Goal: Information Seeking & Learning: Learn about a topic

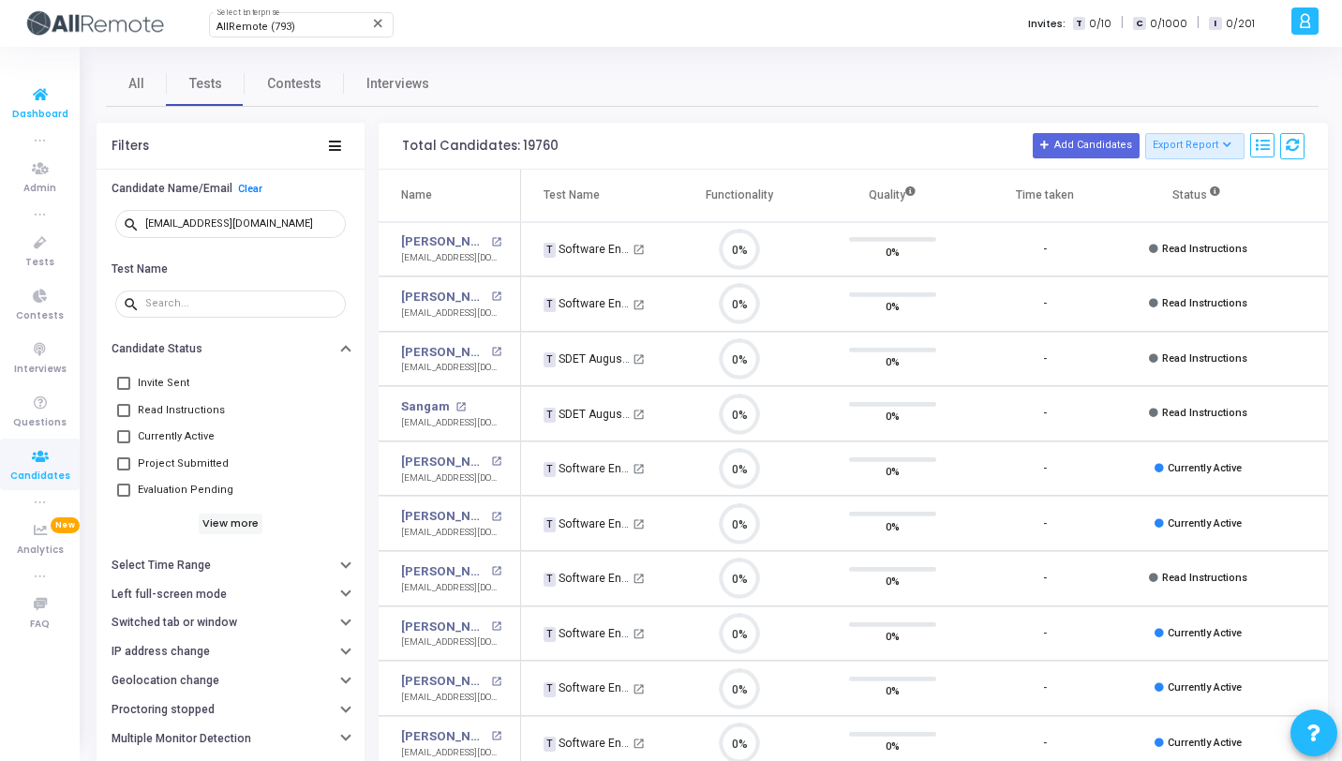
click at [30, 95] on icon at bounding box center [40, 94] width 39 height 23
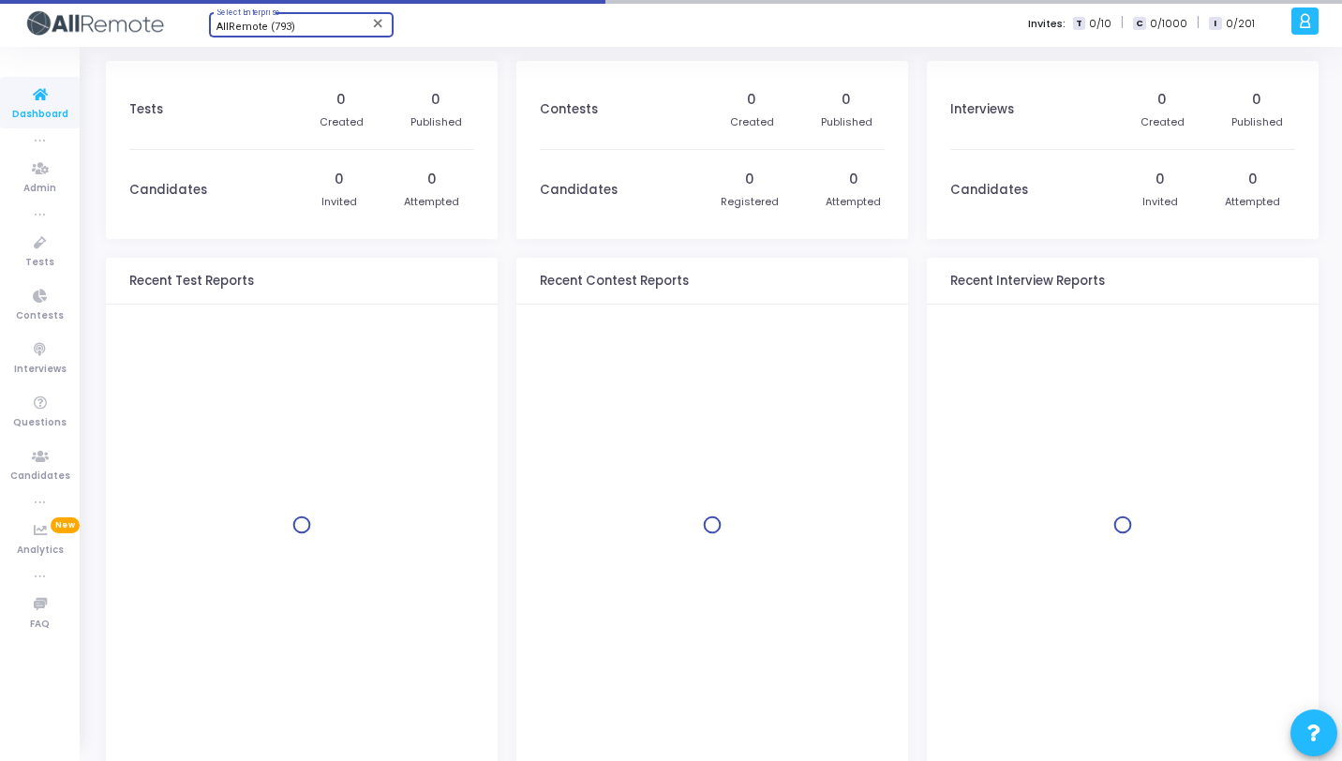
click at [320, 32] on div "AllRemote (793)" at bounding box center [293, 27] width 152 height 11
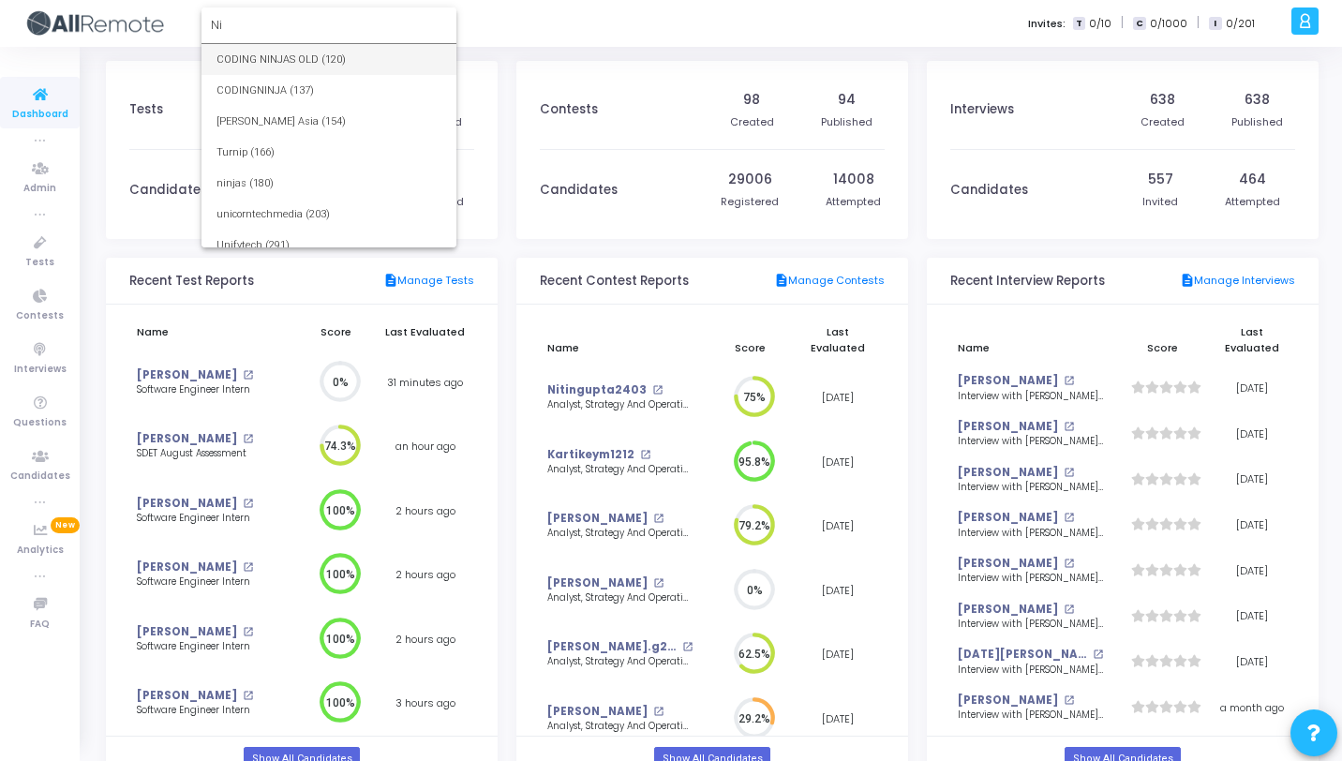
type input "N"
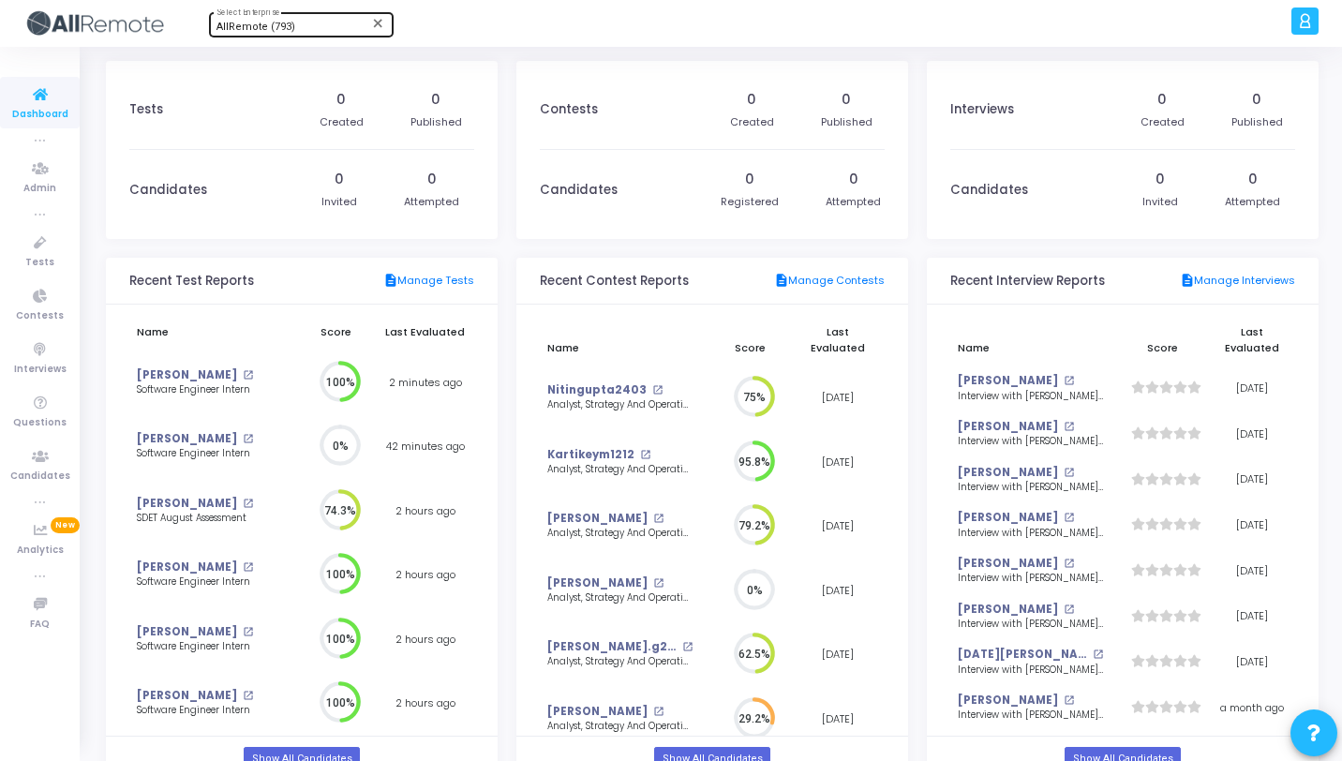
click at [294, 22] on div "AllRemote (793)" at bounding box center [293, 27] width 152 height 11
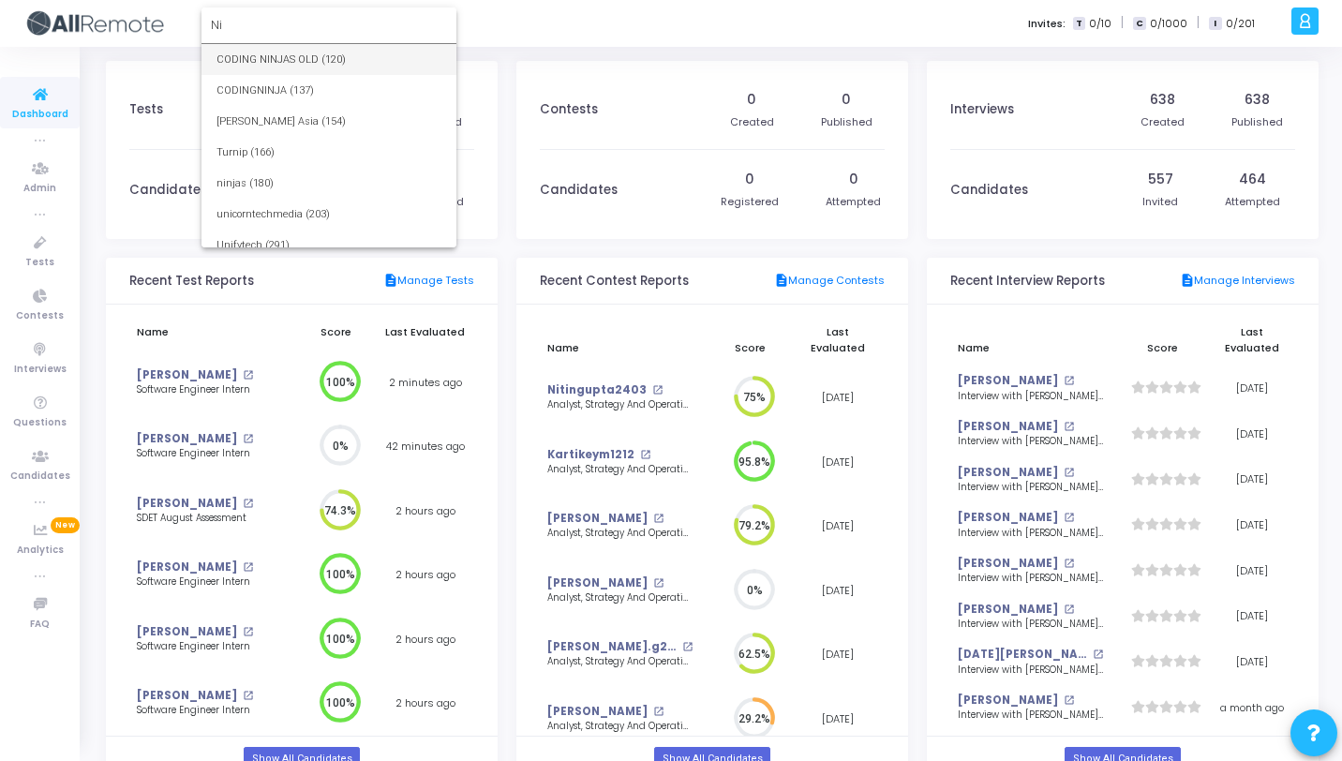
type input "N"
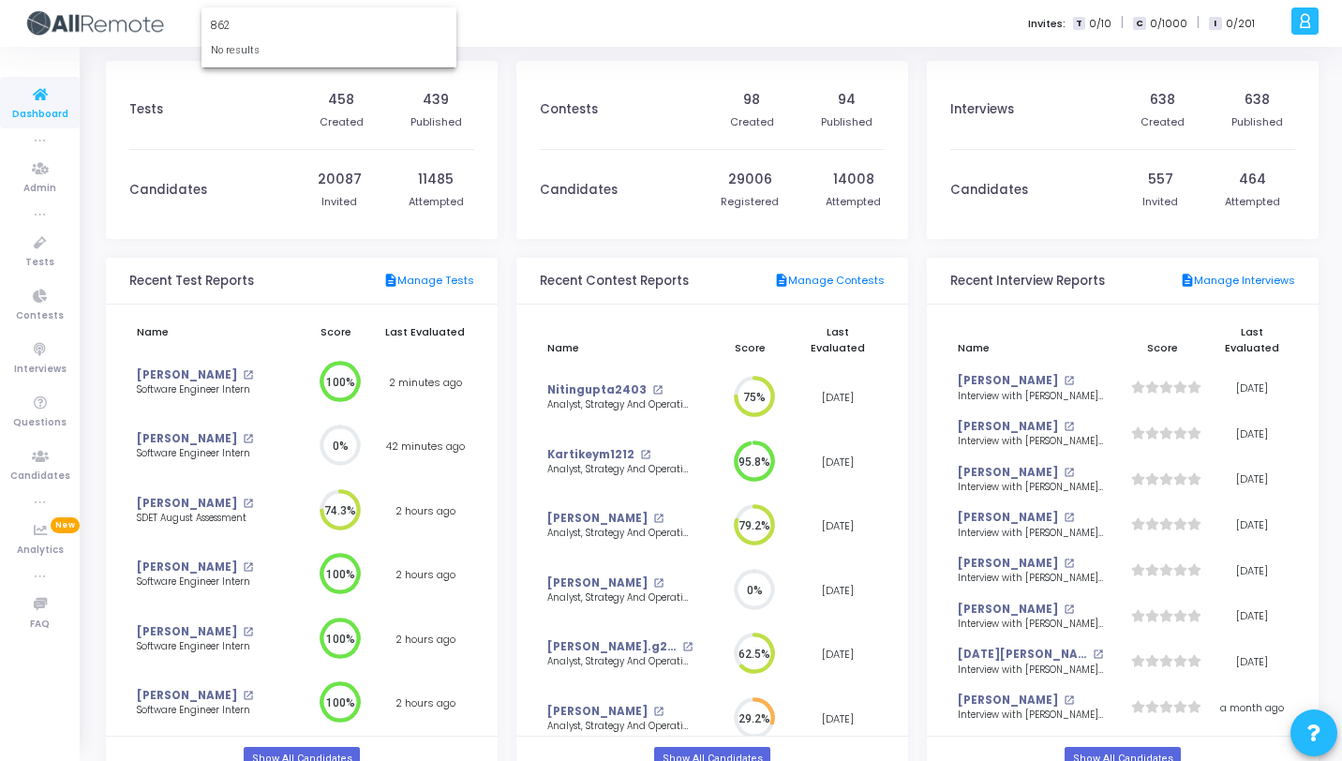
type input "862"
click at [330, 34] on form "862 No results" at bounding box center [329, 37] width 255 height 61
click at [329, 29] on input "862" at bounding box center [329, 25] width 236 height 17
click at [36, 270] on div at bounding box center [671, 380] width 1342 height 761
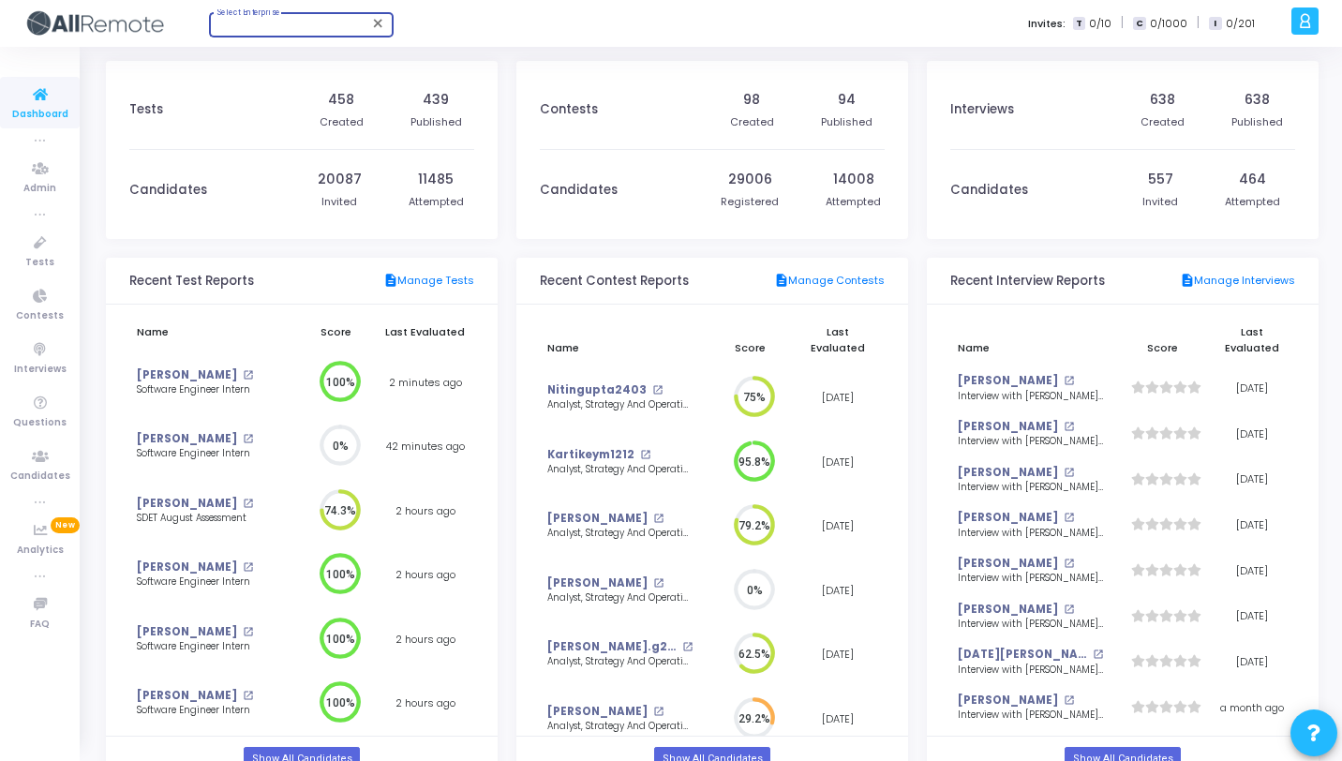
click at [47, 222] on li "true" at bounding box center [40, 213] width 80 height 19
click at [49, 237] on icon at bounding box center [40, 243] width 39 height 23
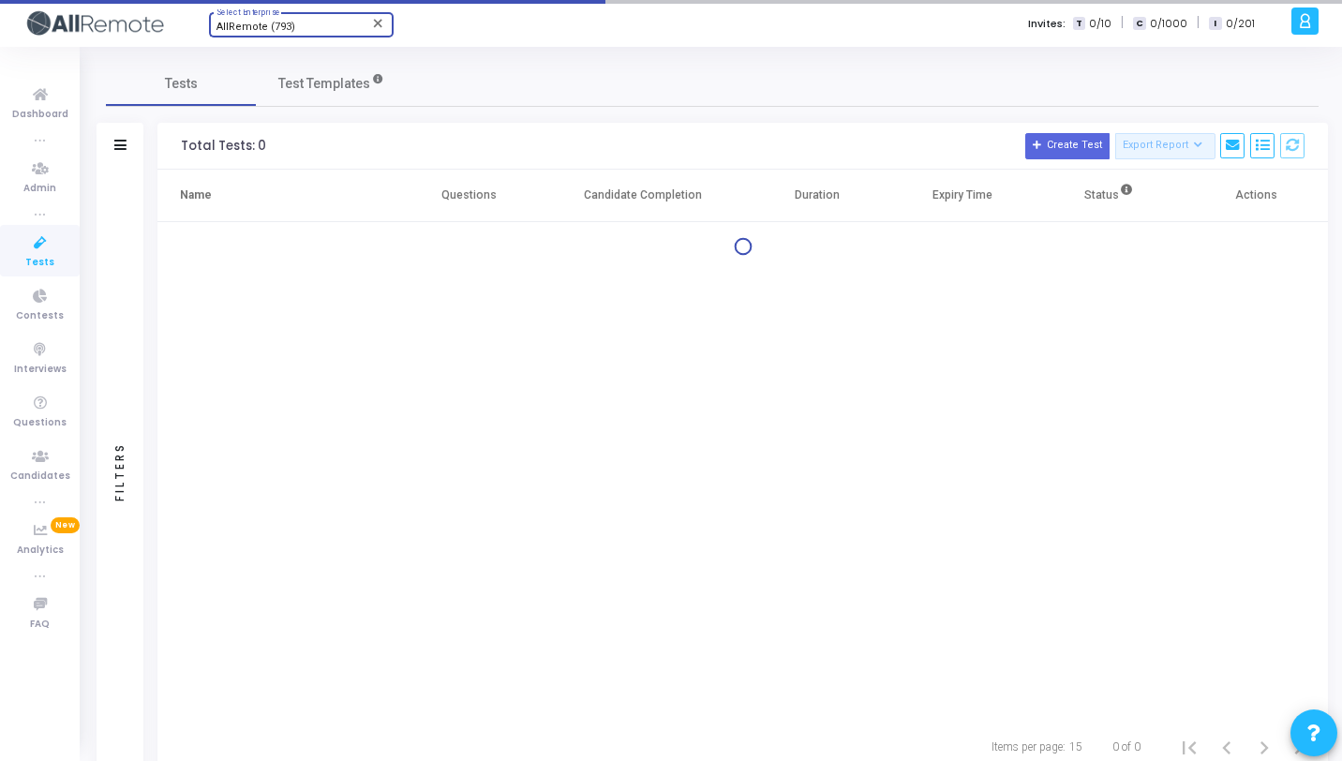
click at [254, 29] on span "AllRemote (793)" at bounding box center [256, 27] width 79 height 12
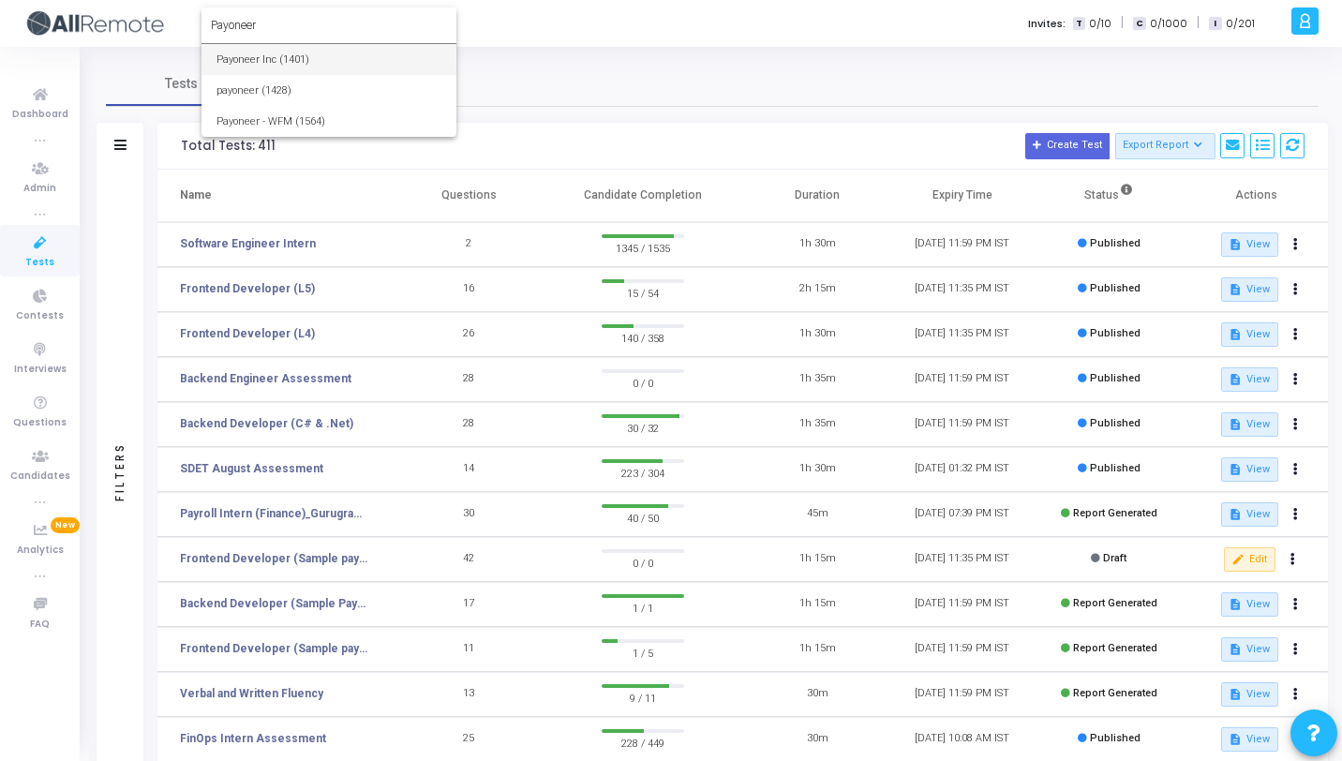
type input "Payoneer"
click at [256, 53] on span "Payoneer Inc (1401)" at bounding box center [329, 59] width 225 height 31
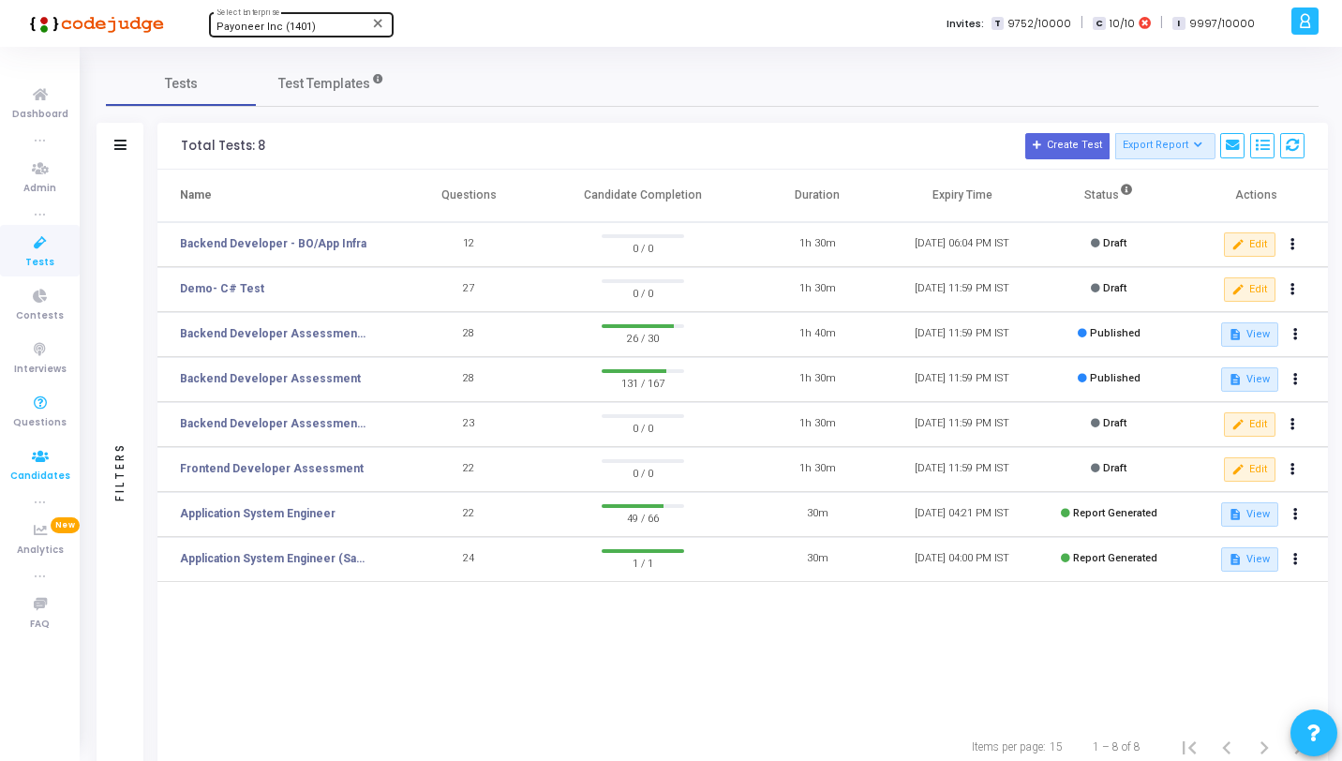
click at [37, 443] on link "Candidates" at bounding box center [40, 465] width 80 height 52
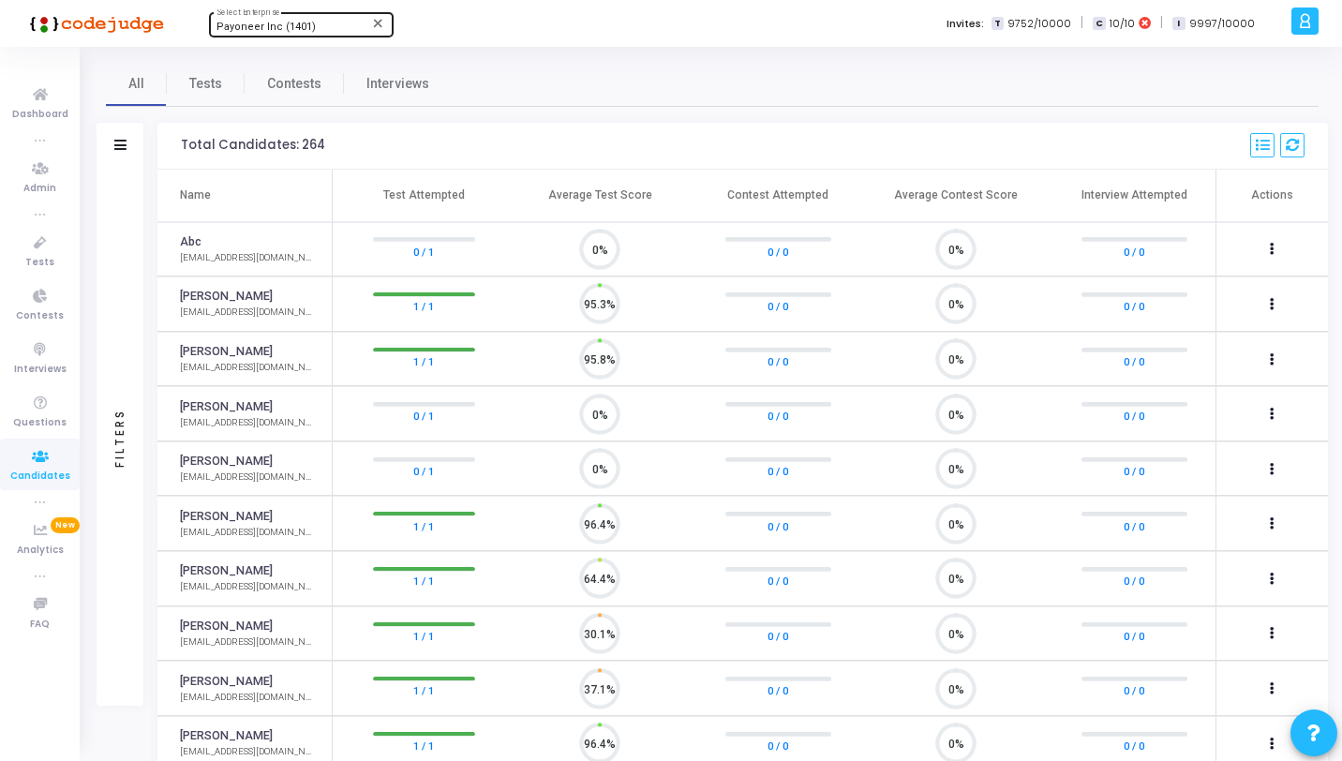
scroll to position [39, 48]
click at [182, 90] on link "Tests" at bounding box center [206, 83] width 78 height 45
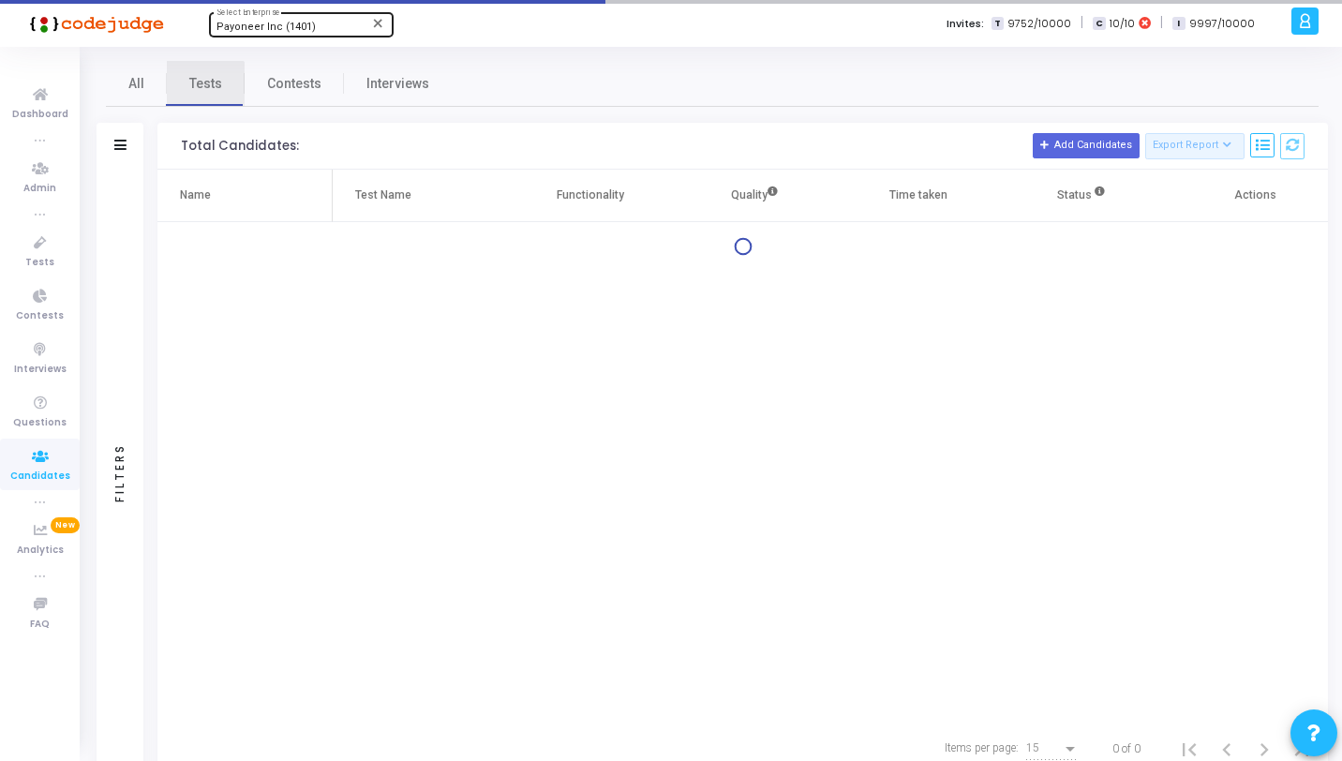
click at [102, 151] on div "Filters" at bounding box center [120, 146] width 47 height 47
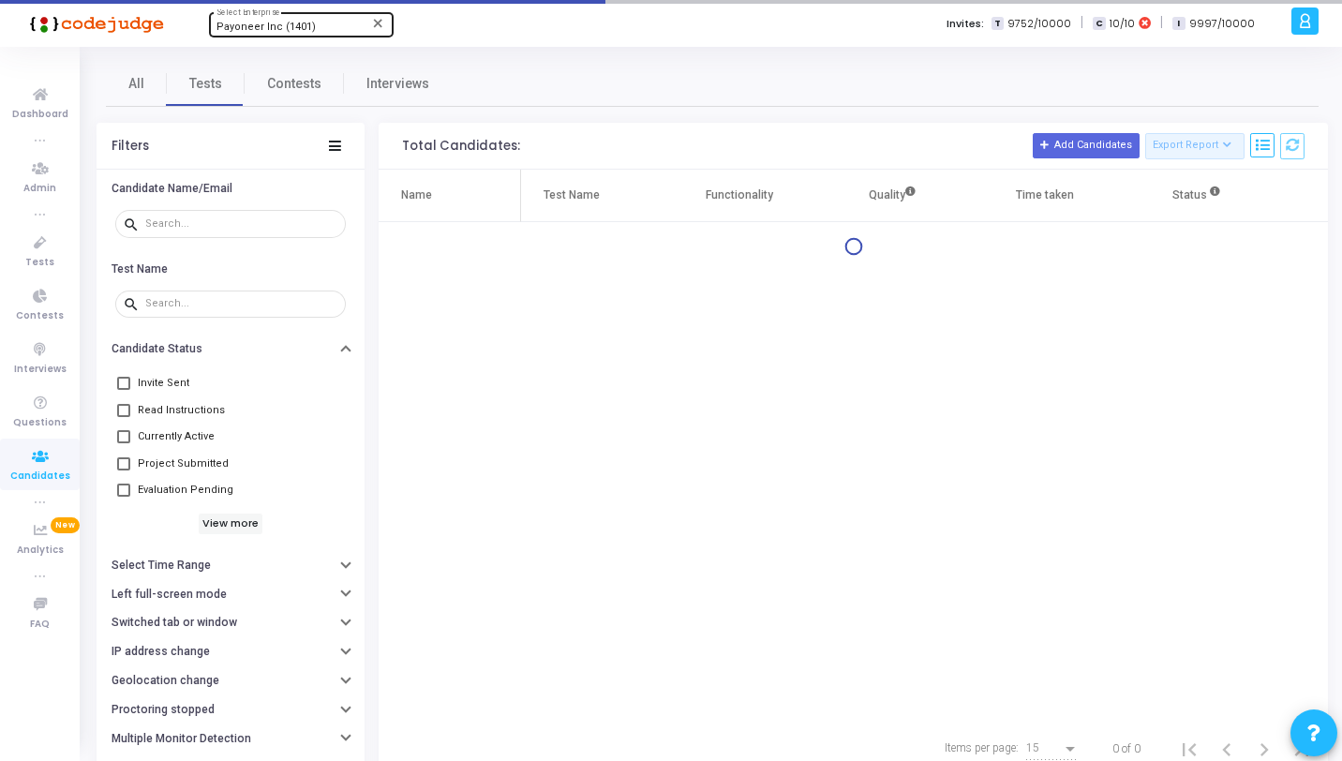
click at [198, 253] on div "search" at bounding box center [231, 229] width 268 height 52
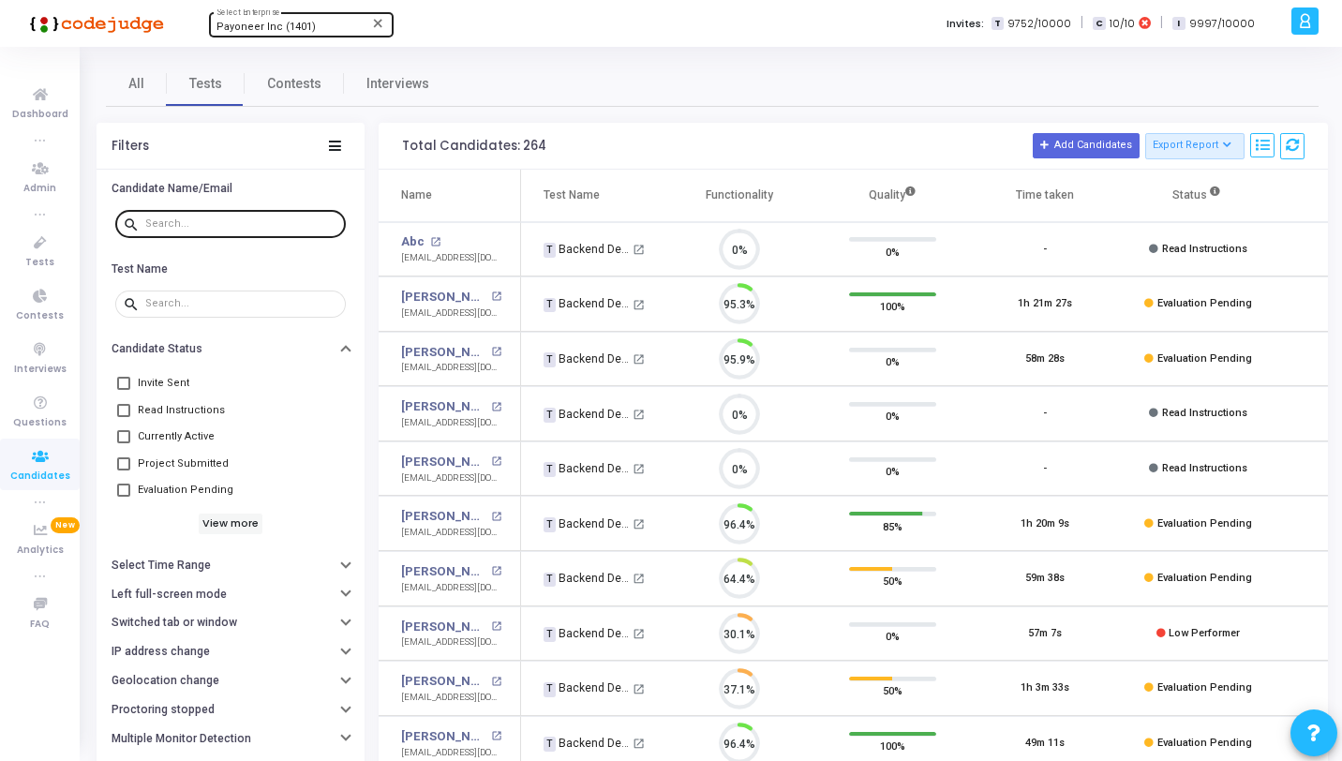
click at [195, 227] on input "text" at bounding box center [241, 223] width 193 height 11
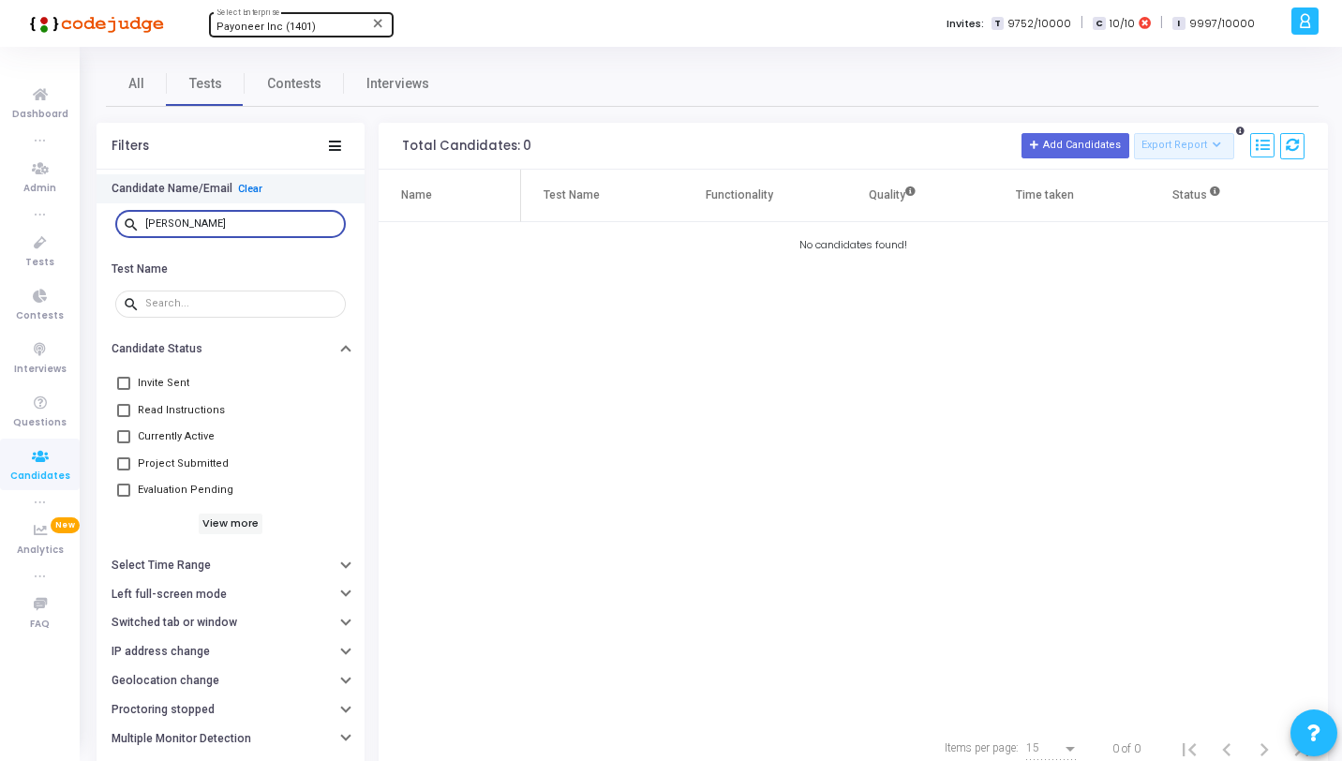
type input "Niko"
click at [251, 188] on link "Clear" at bounding box center [250, 189] width 24 height 12
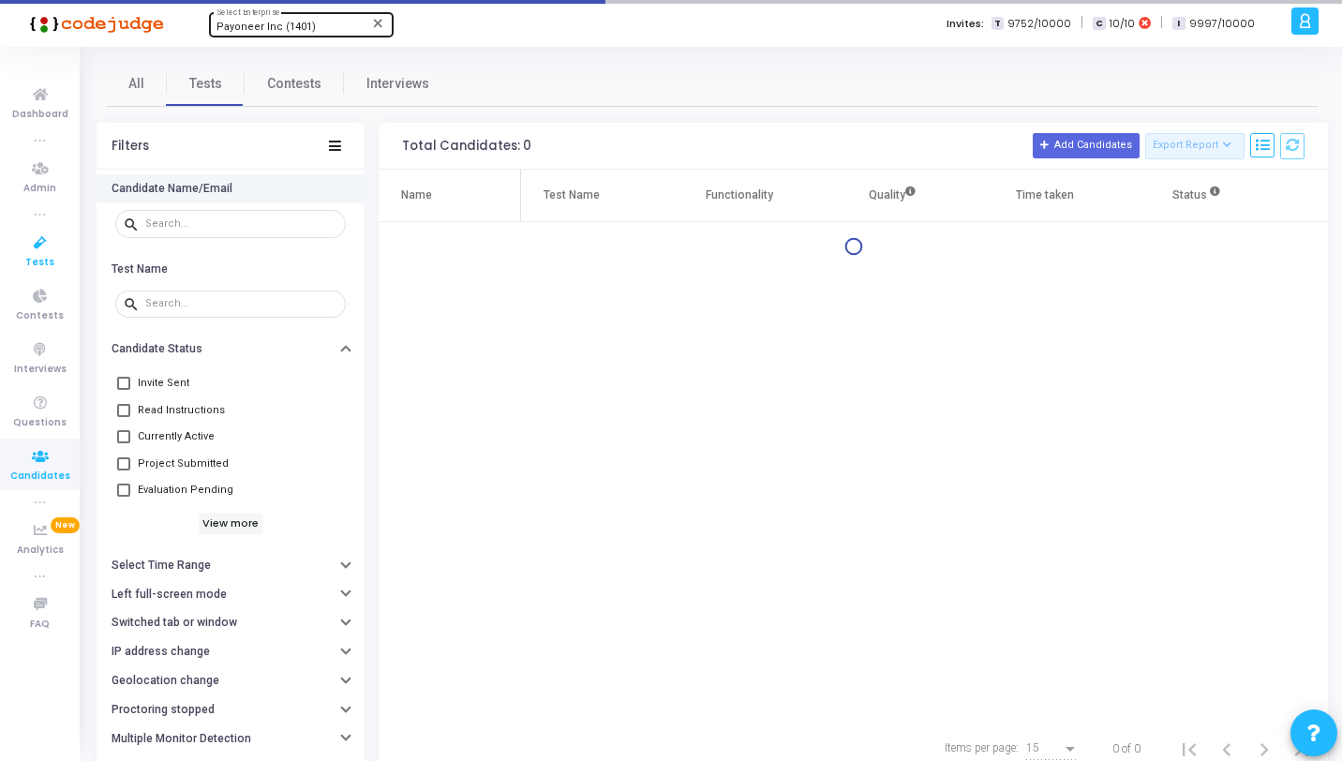
click at [34, 246] on icon at bounding box center [40, 243] width 39 height 23
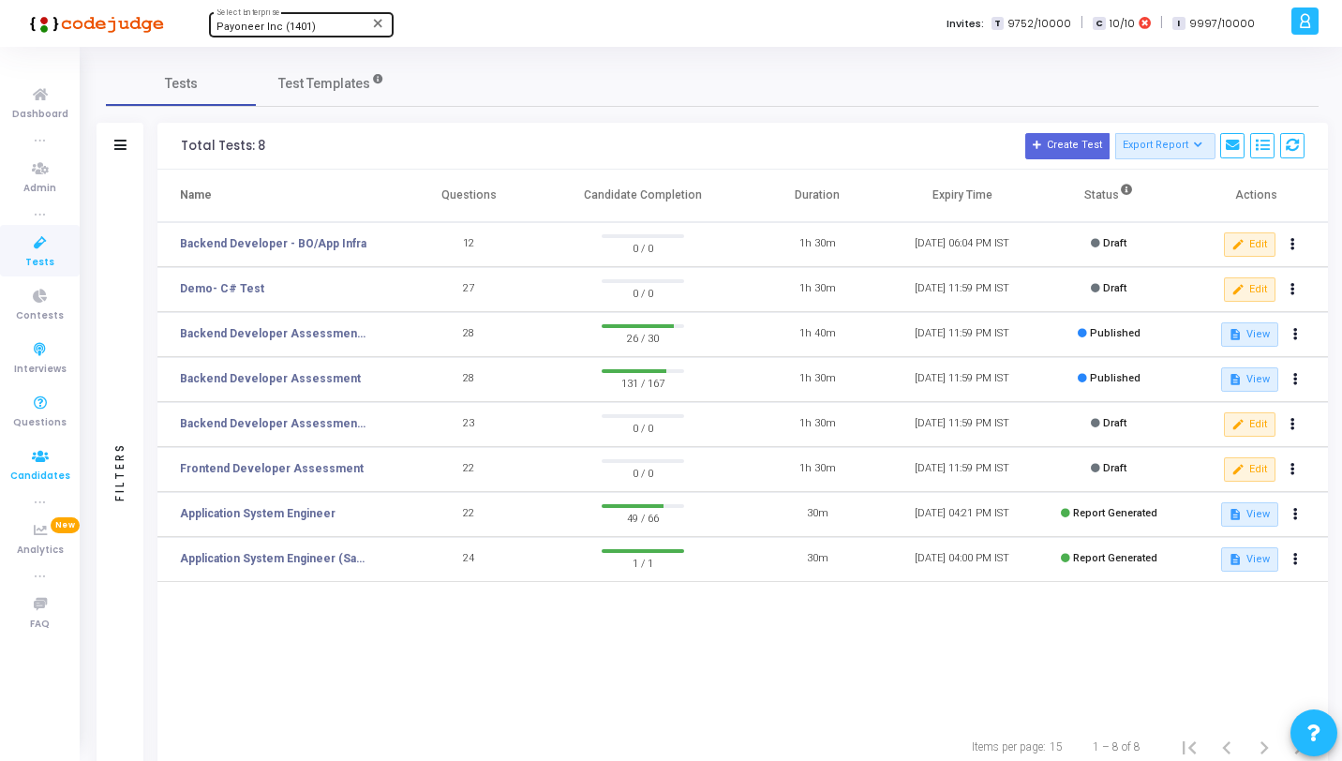
click at [46, 451] on icon at bounding box center [40, 456] width 39 height 23
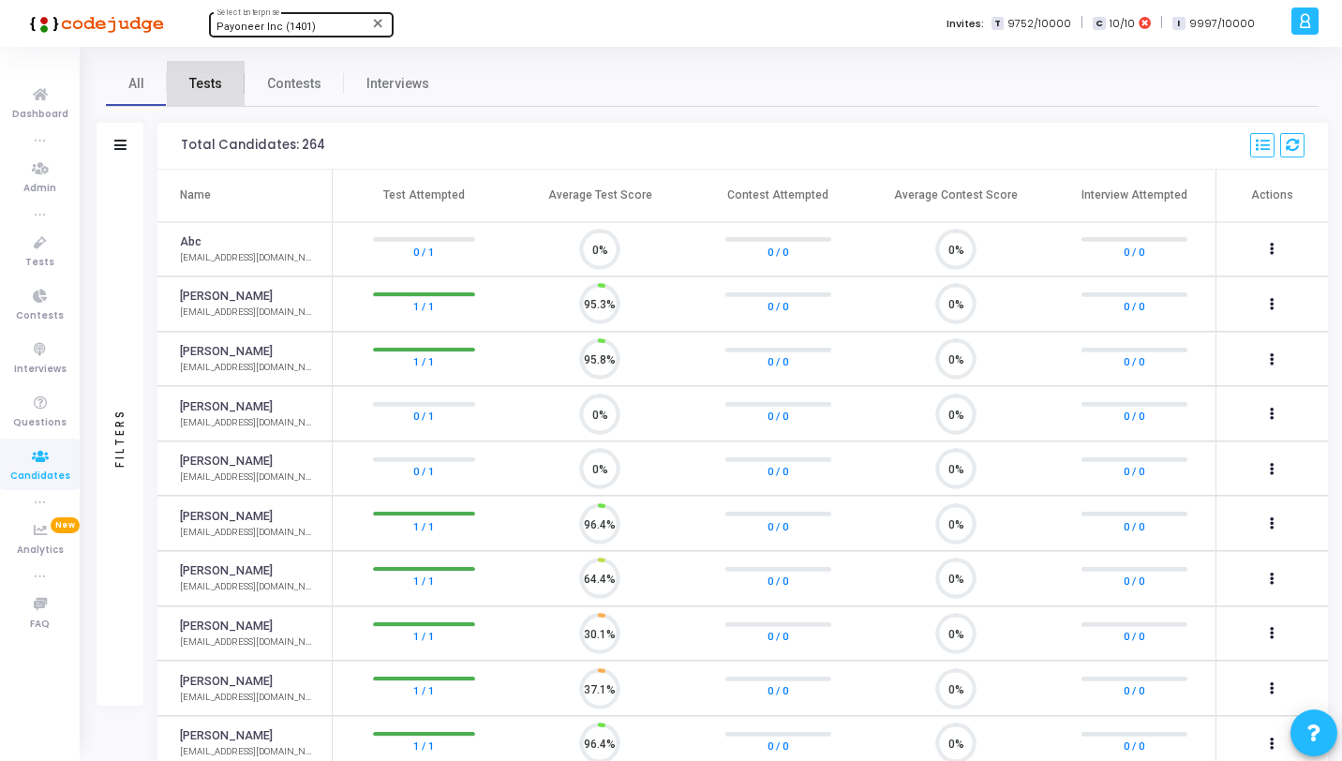
click at [208, 94] on link "Tests" at bounding box center [206, 83] width 78 height 45
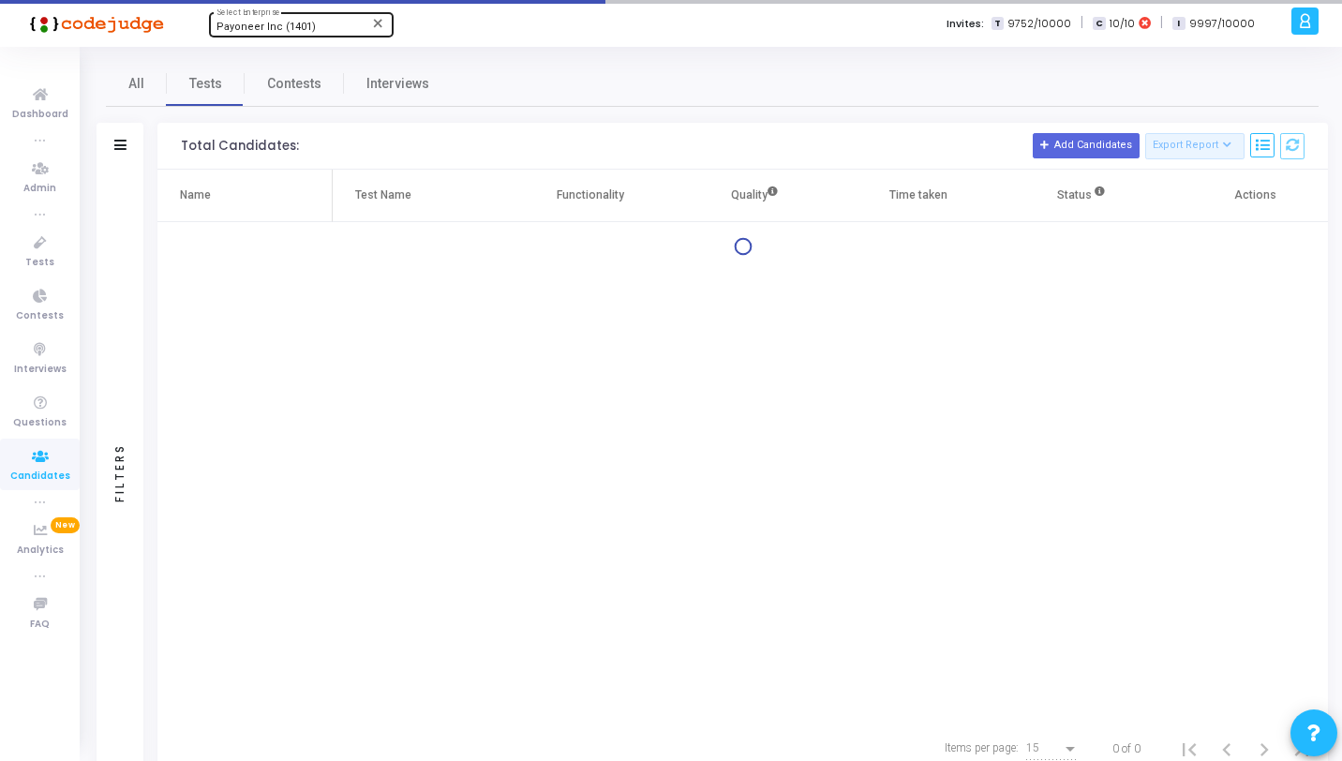
click at [129, 203] on div "Filters" at bounding box center [120, 473] width 47 height 606
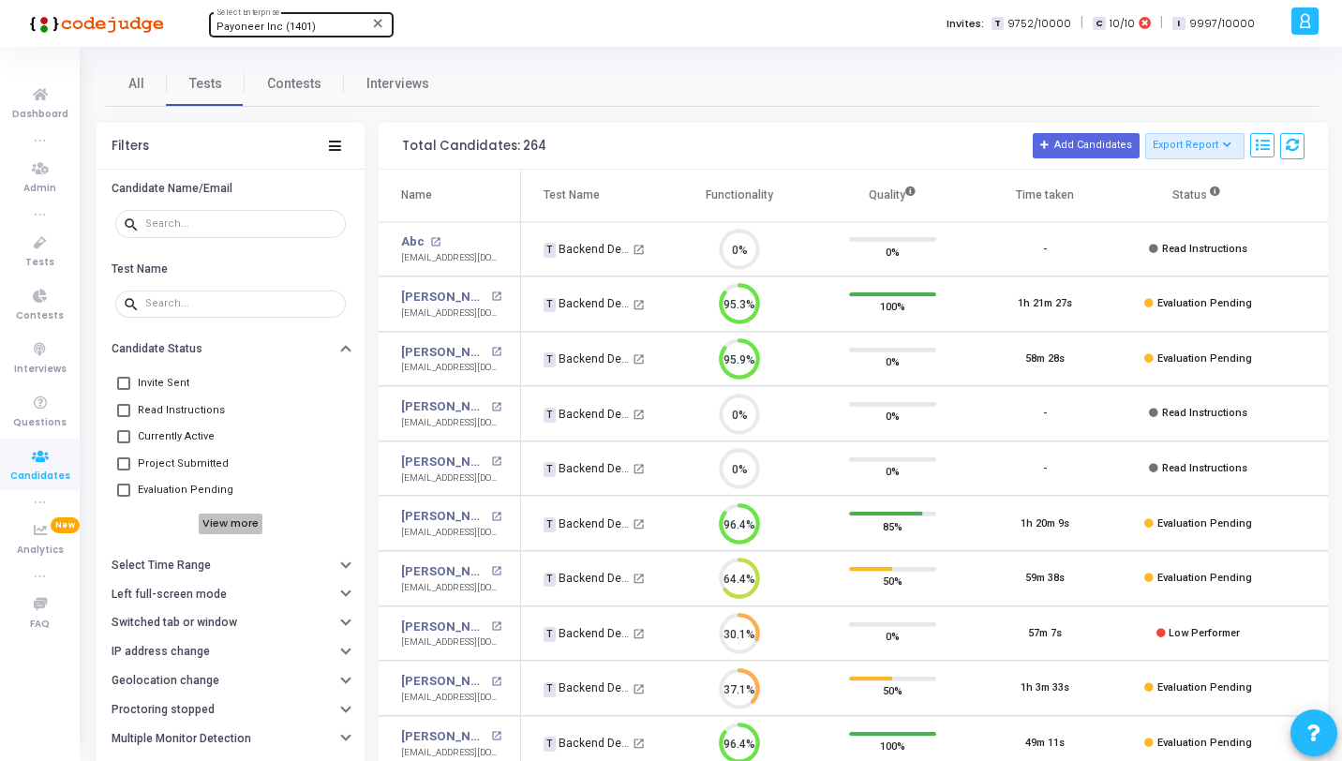
click at [221, 521] on h6 "View more" at bounding box center [231, 524] width 65 height 21
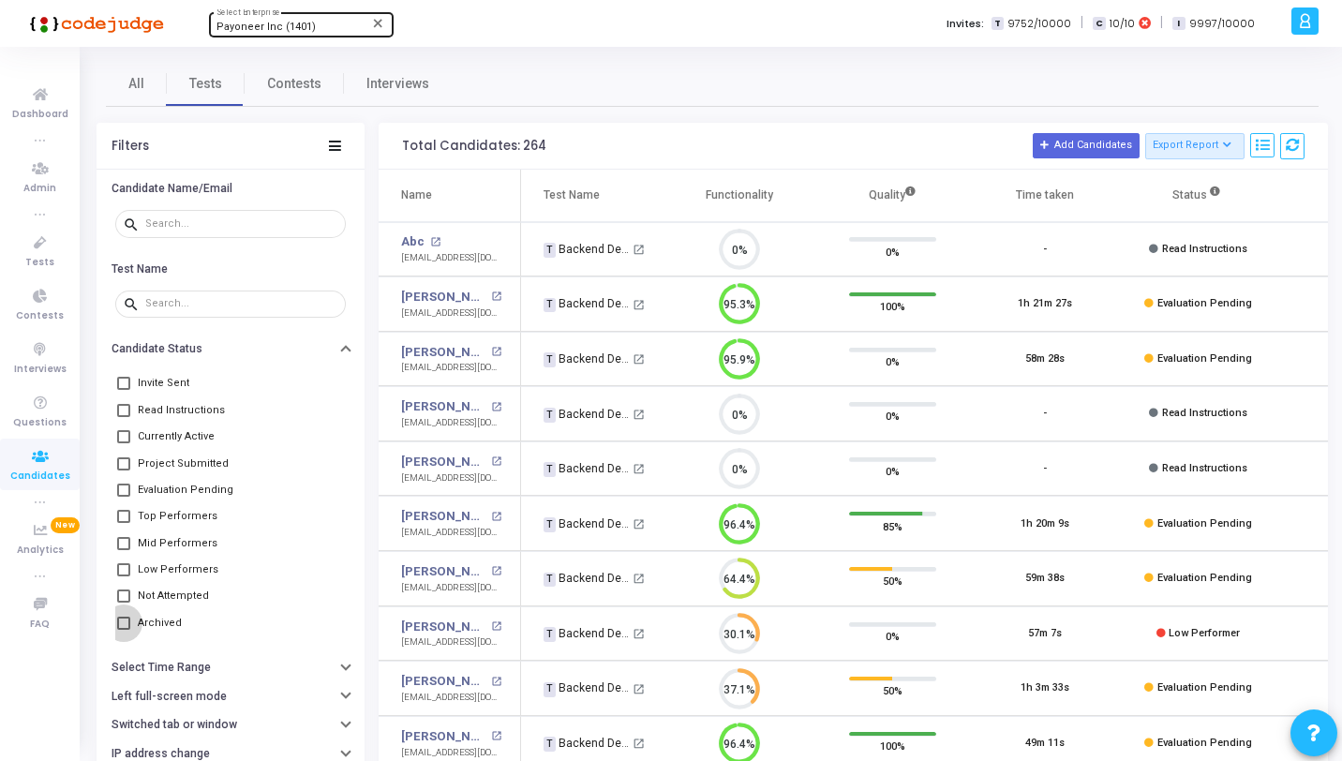
click at [131, 627] on label "Archived" at bounding box center [149, 623] width 65 height 22
click at [124, 630] on input "Archived" at bounding box center [123, 630] width 1 height 1
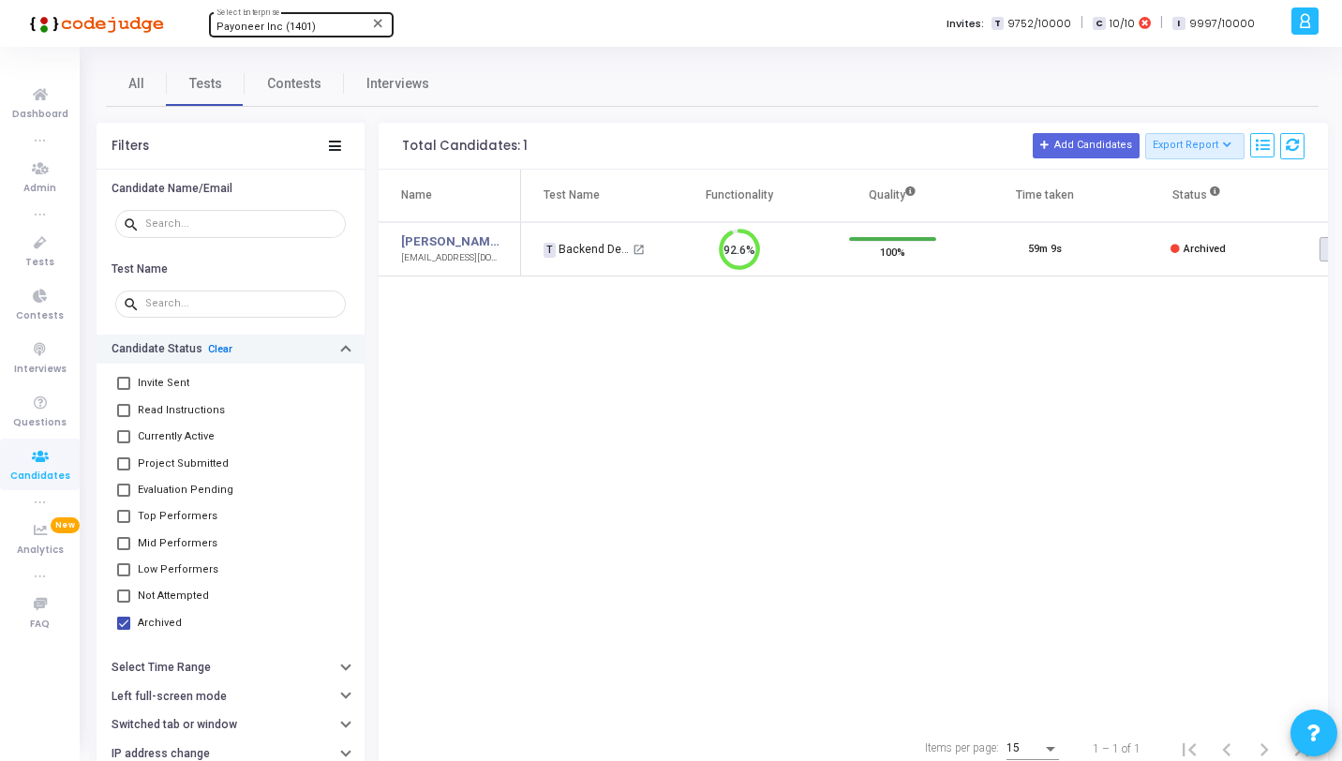
click at [214, 344] on link "Clear" at bounding box center [220, 349] width 24 height 12
checkbox input "false"
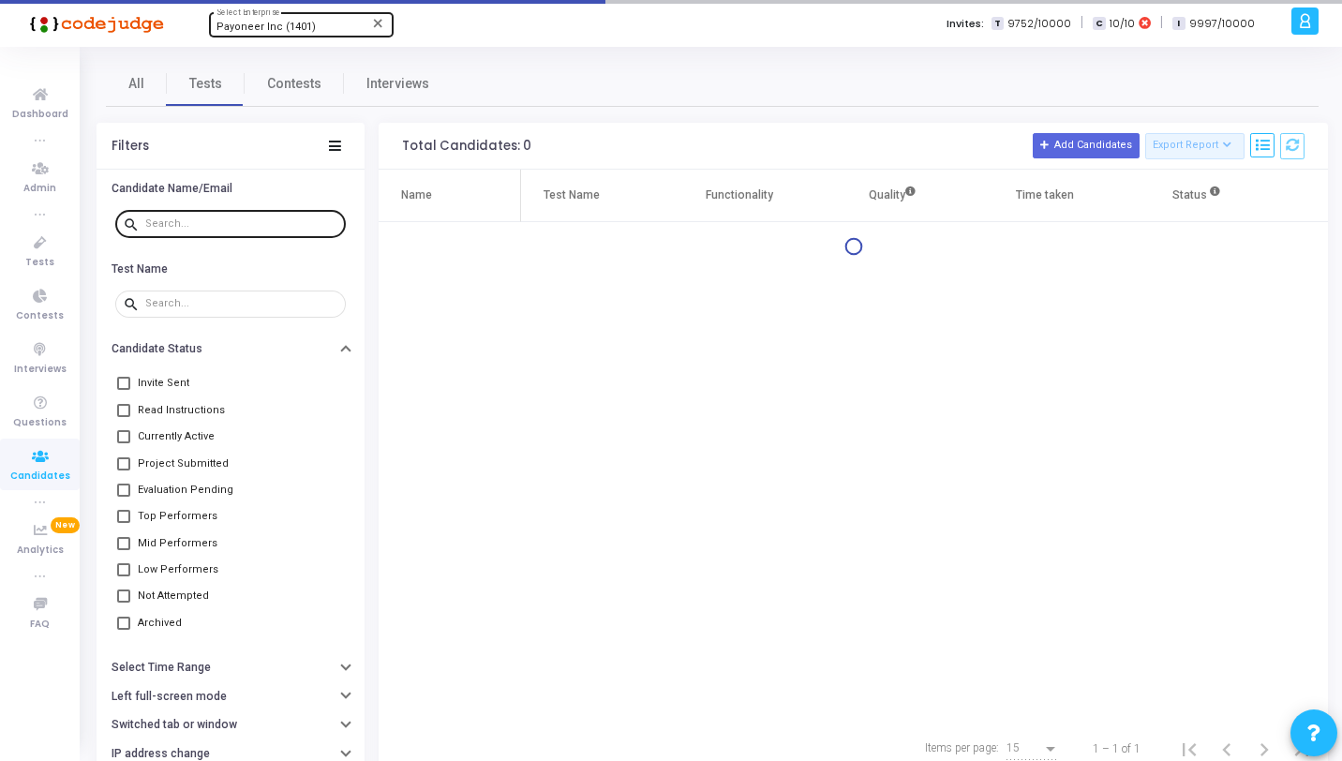
click at [205, 208] on div at bounding box center [241, 223] width 193 height 30
paste input "4fda30186cd9452e9977d729db87064e"
type input "4fda30186cd9452e9977d729db87064e"
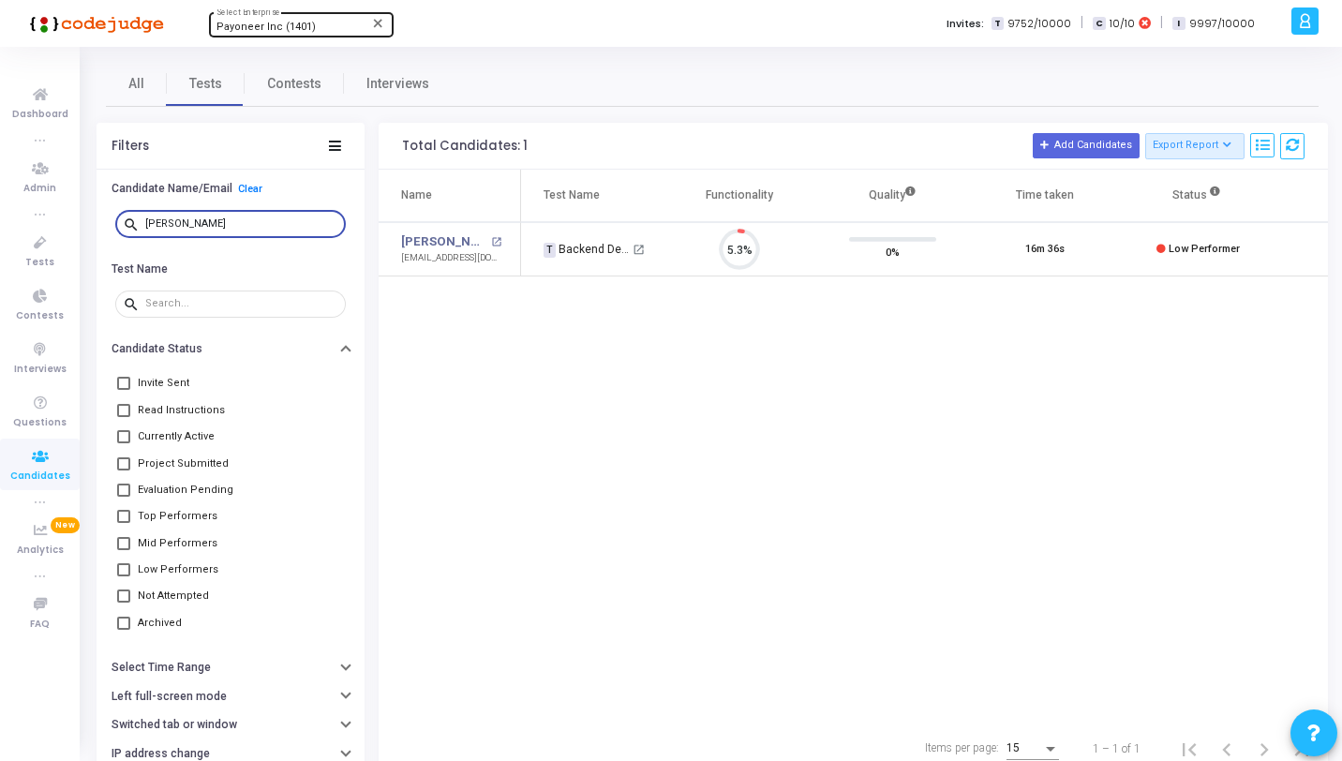
scroll to position [39, 48]
type input "Nicola"
click at [497, 240] on mat-icon "open_in_new" at bounding box center [496, 242] width 10 height 10
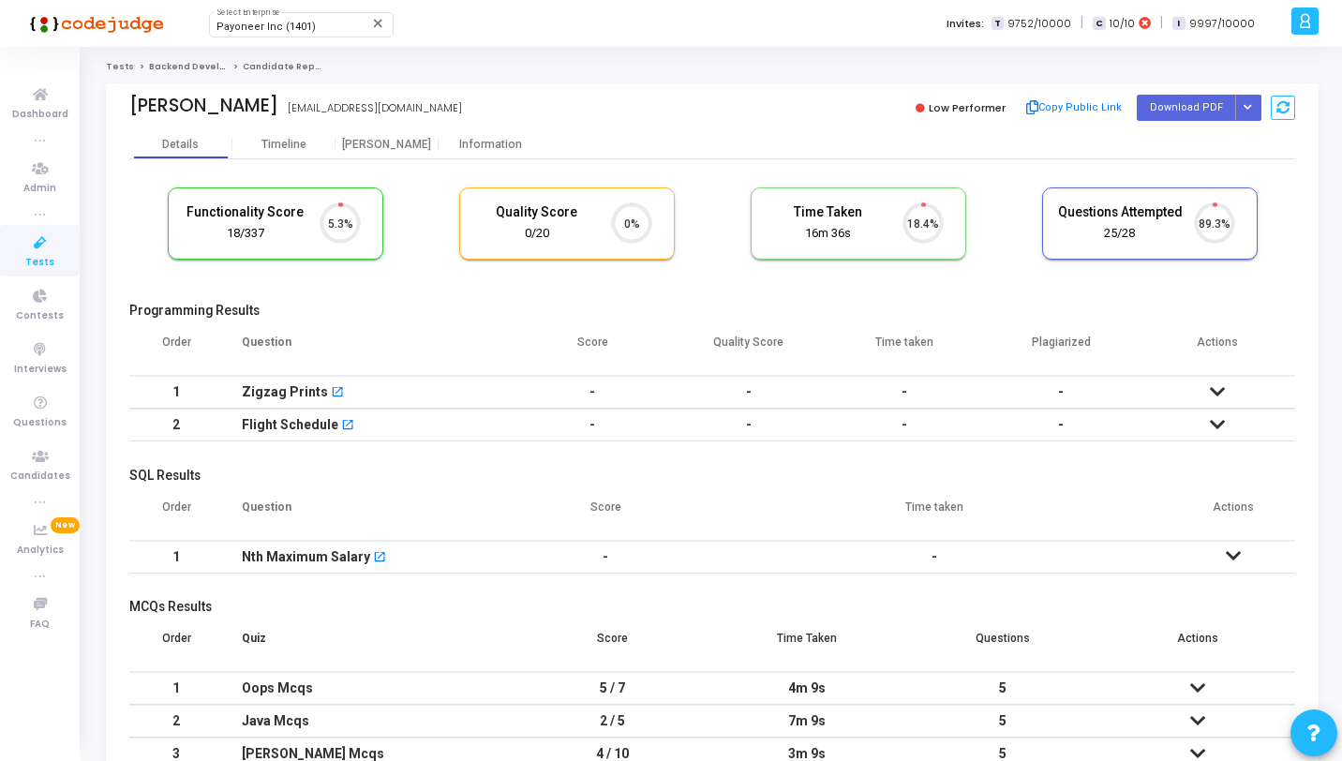
scroll to position [39, 48]
click at [382, 141] on div "Proctor" at bounding box center [387, 145] width 103 height 14
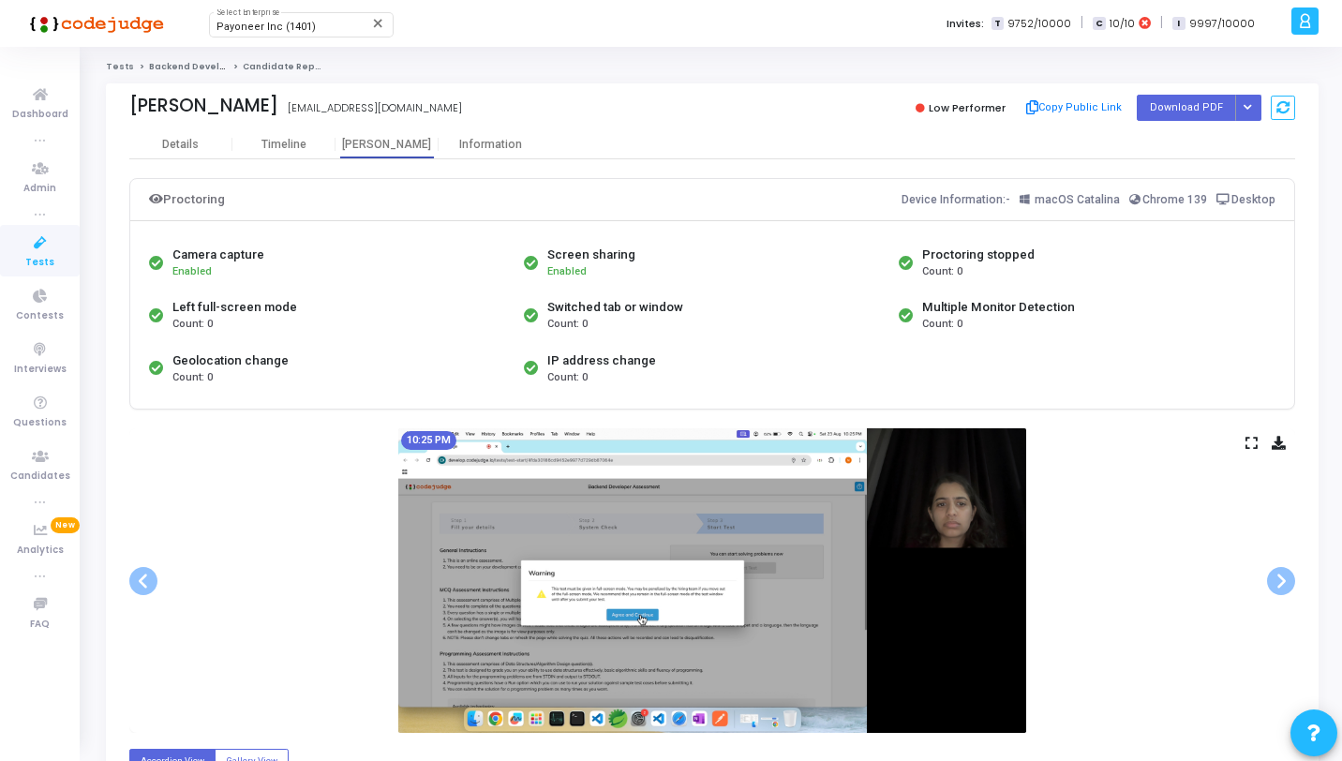
click at [1250, 450] on div "10:25 PM" at bounding box center [712, 580] width 1166 height 305
click at [1253, 447] on icon at bounding box center [1252, 443] width 12 height 10
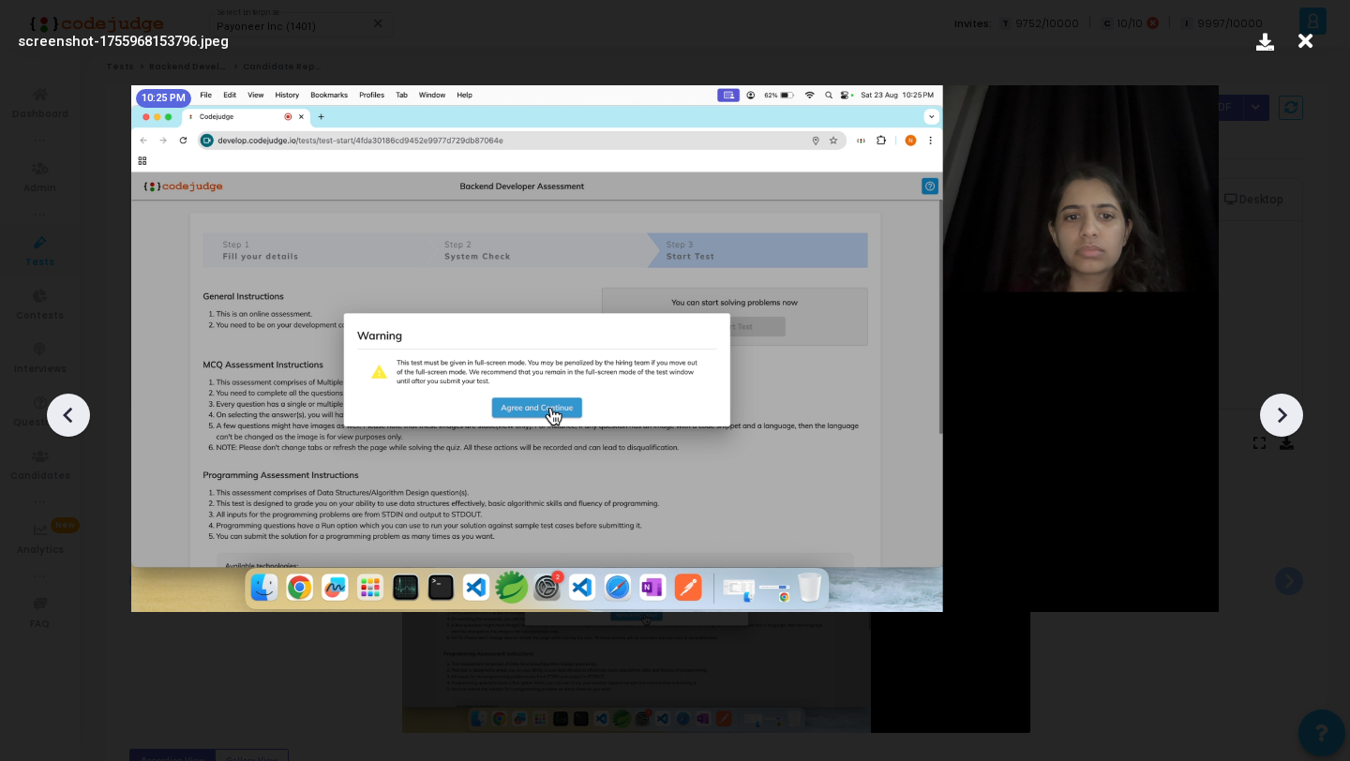
click at [1276, 423] on icon at bounding box center [1281, 415] width 28 height 28
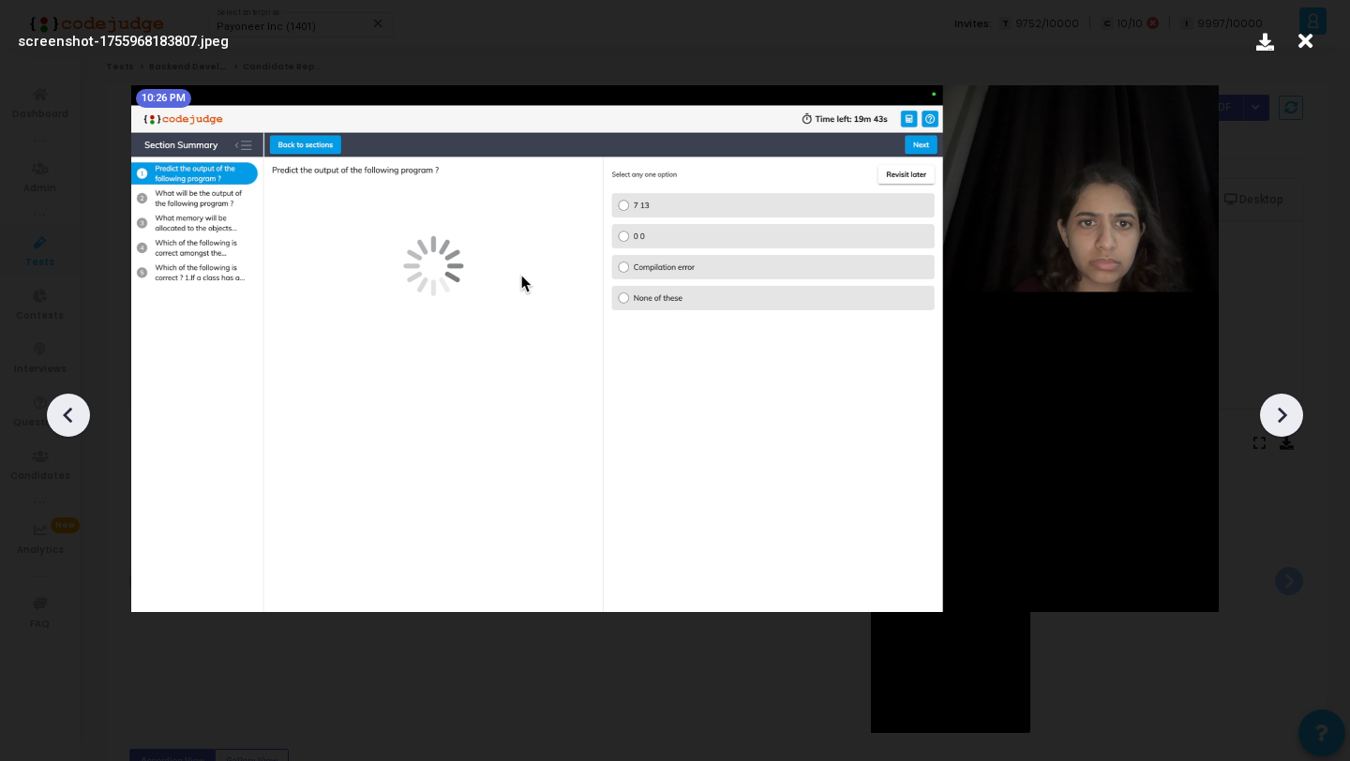
click at [1276, 423] on icon at bounding box center [1281, 415] width 28 height 28
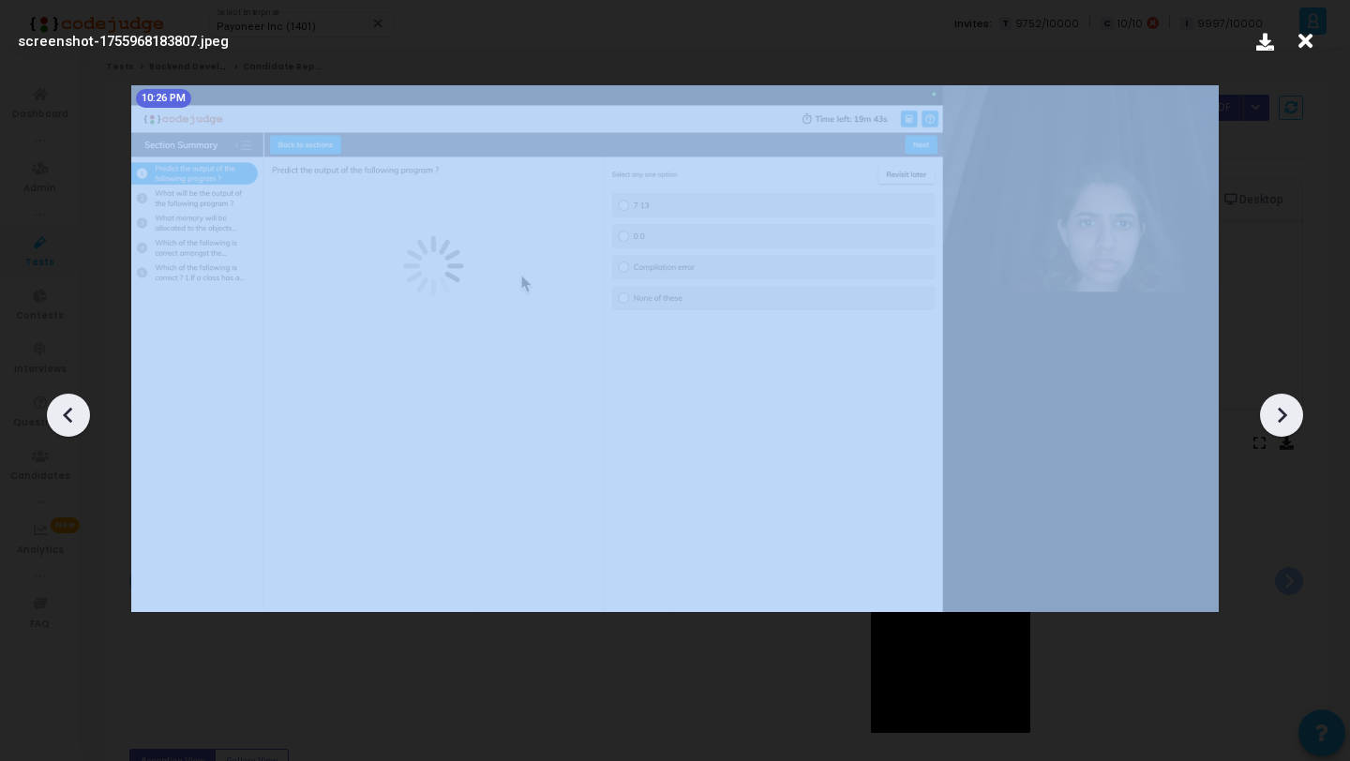
click at [1276, 423] on icon at bounding box center [1281, 415] width 28 height 28
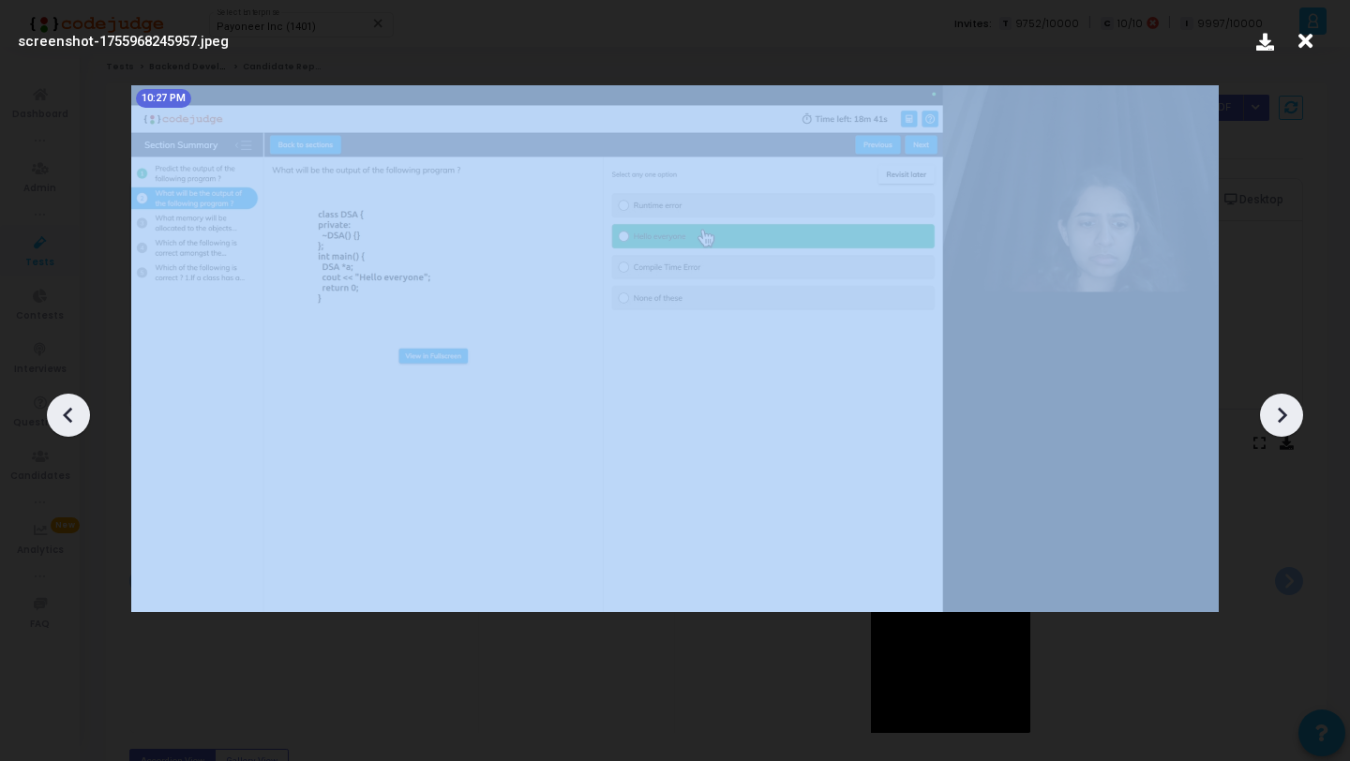
click at [1276, 424] on icon at bounding box center [1281, 415] width 28 height 28
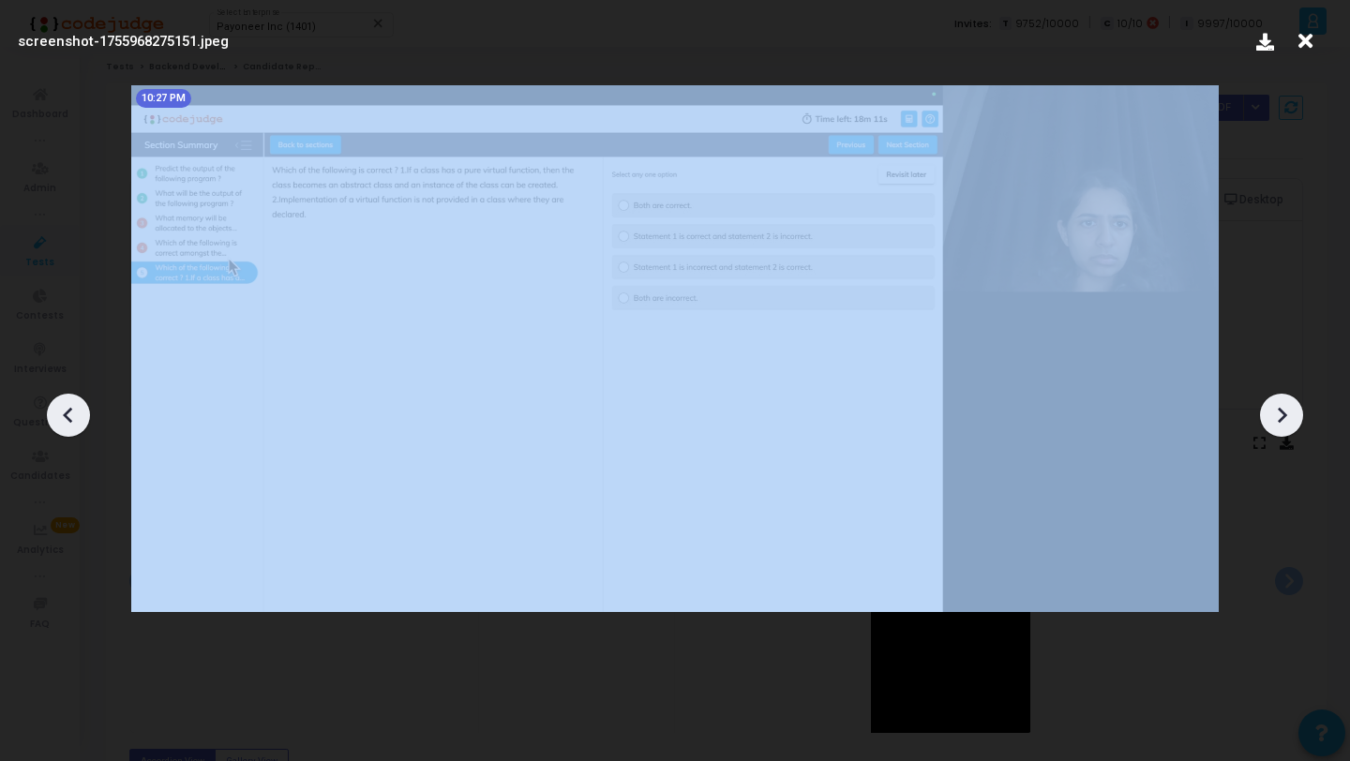
click at [1276, 424] on icon at bounding box center [1281, 415] width 28 height 28
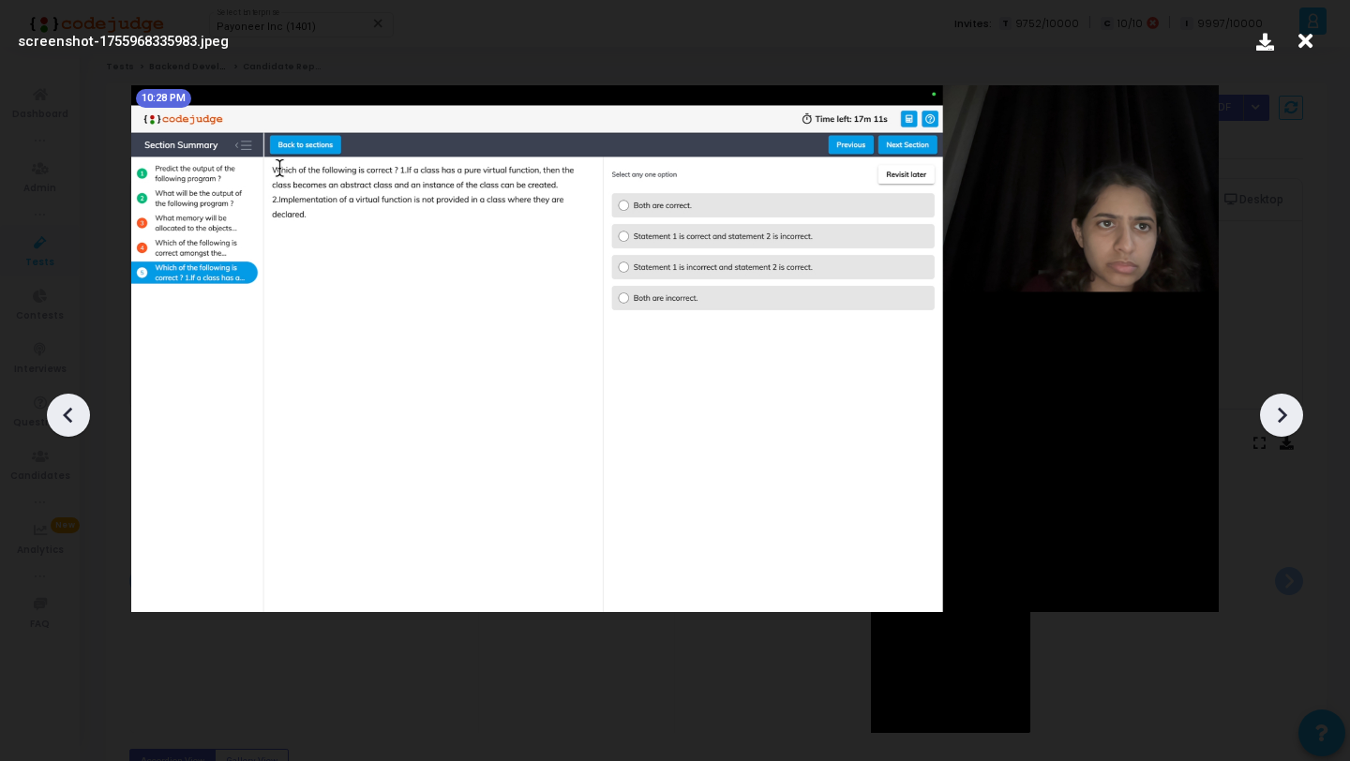
click at [1276, 425] on icon at bounding box center [1281, 415] width 28 height 28
click at [1277, 426] on icon at bounding box center [1281, 415] width 28 height 28
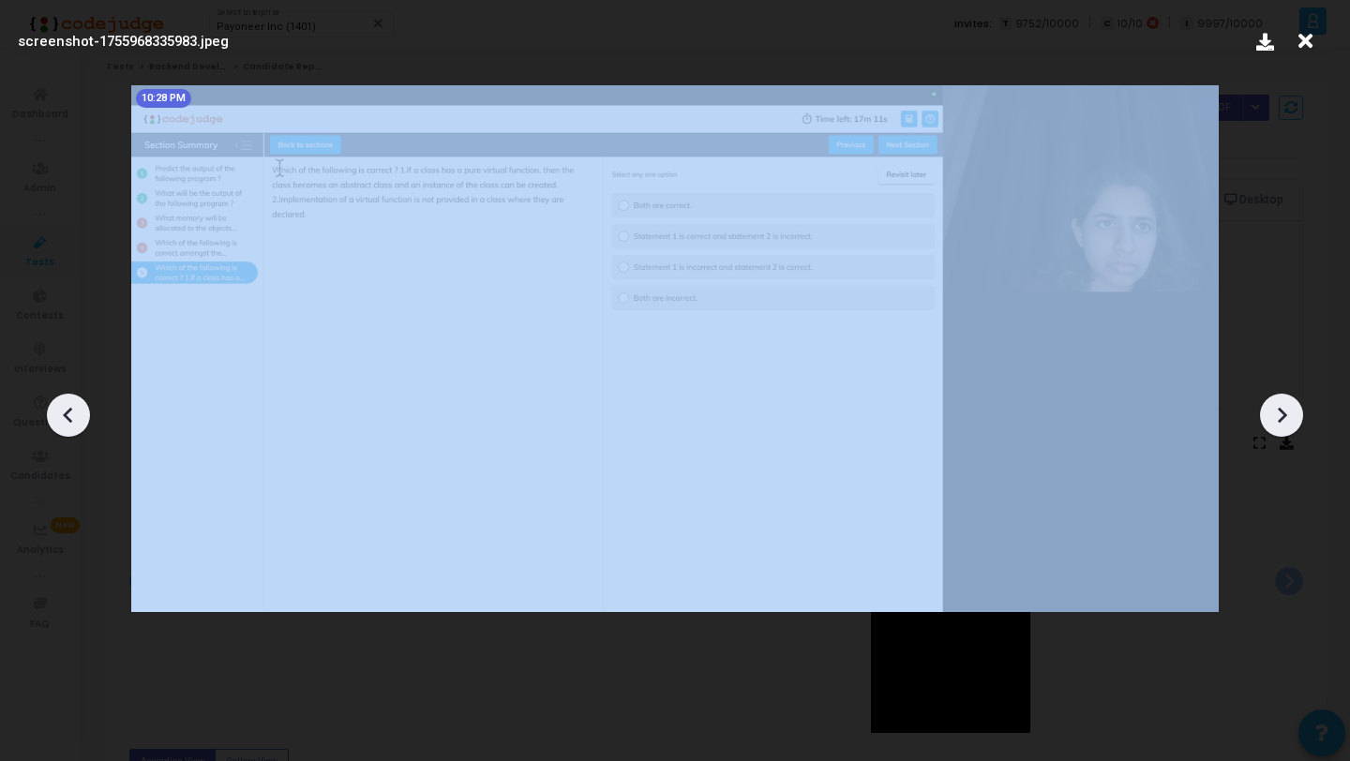
click at [1277, 426] on icon at bounding box center [1281, 415] width 28 height 28
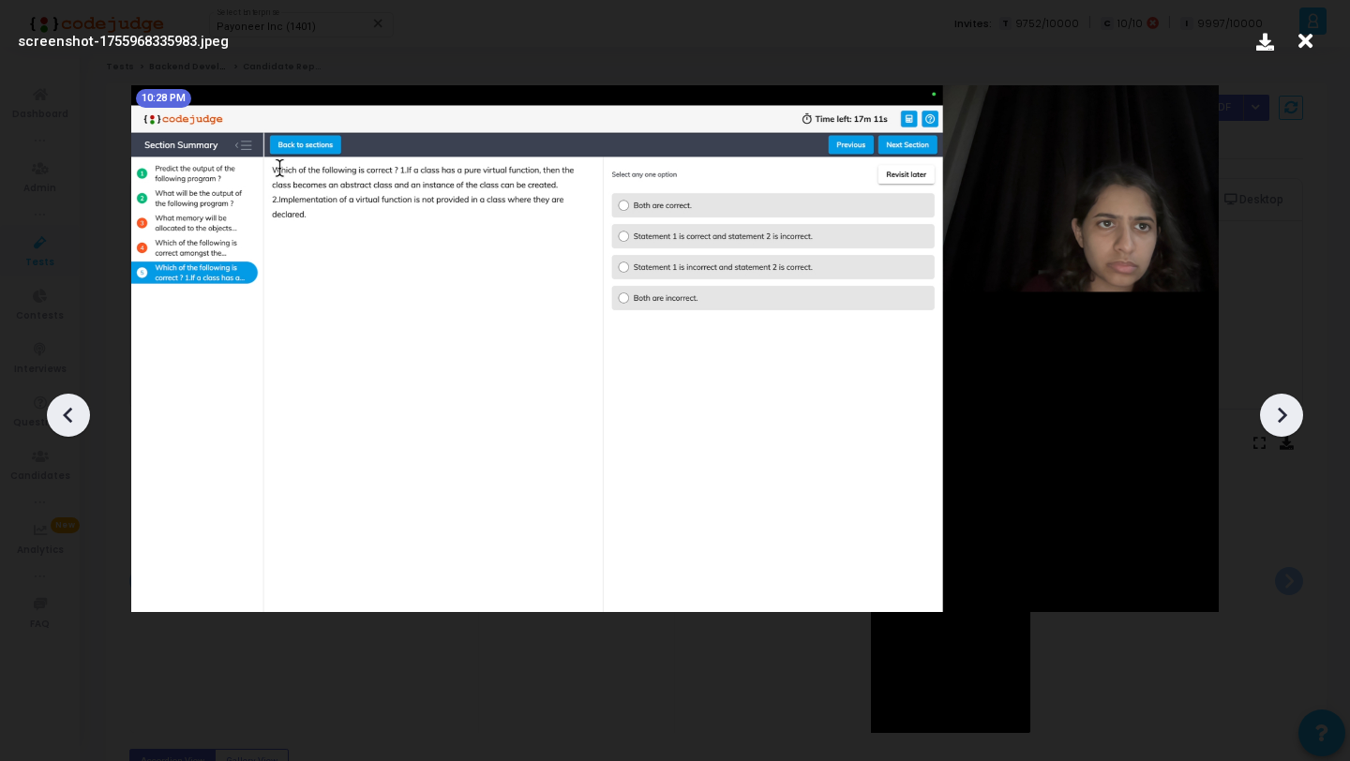
click at [1298, 47] on icon at bounding box center [1305, 41] width 29 height 36
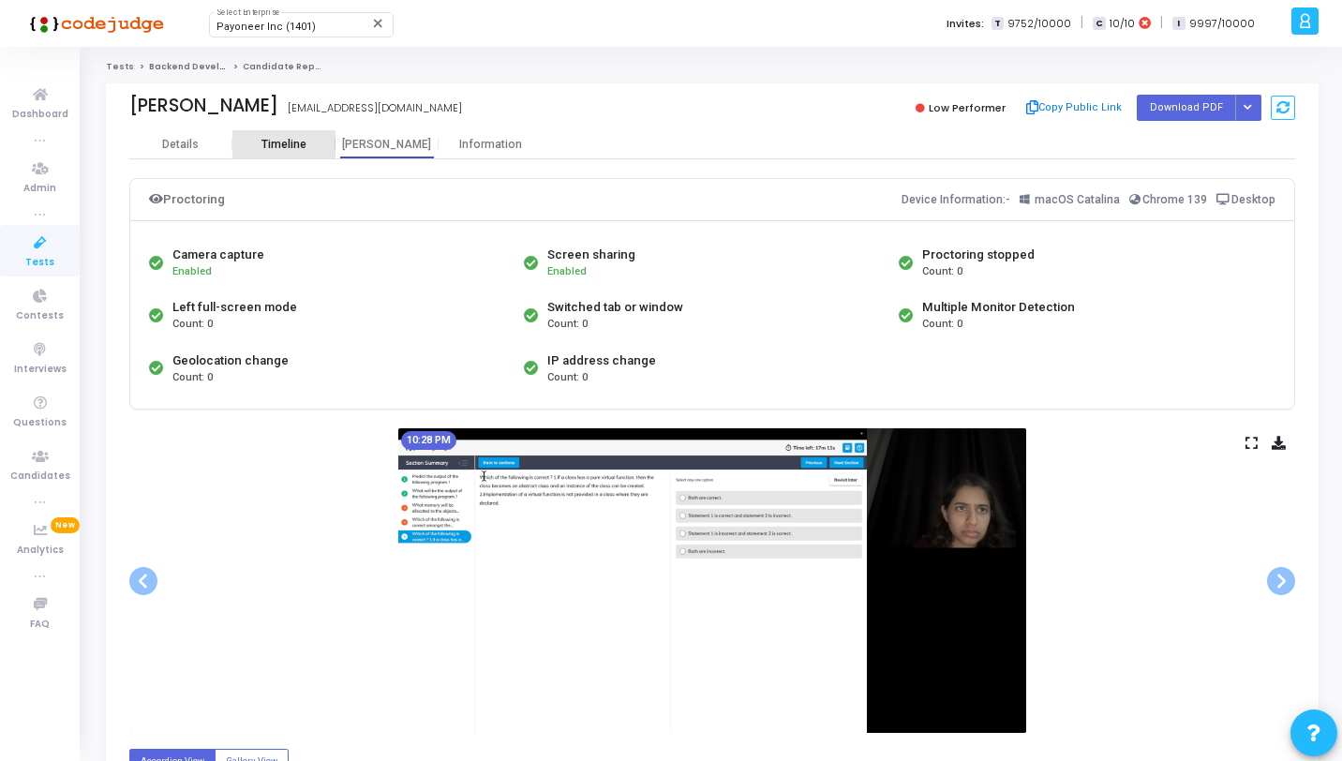
click at [277, 144] on div "Timeline" at bounding box center [284, 145] width 45 height 14
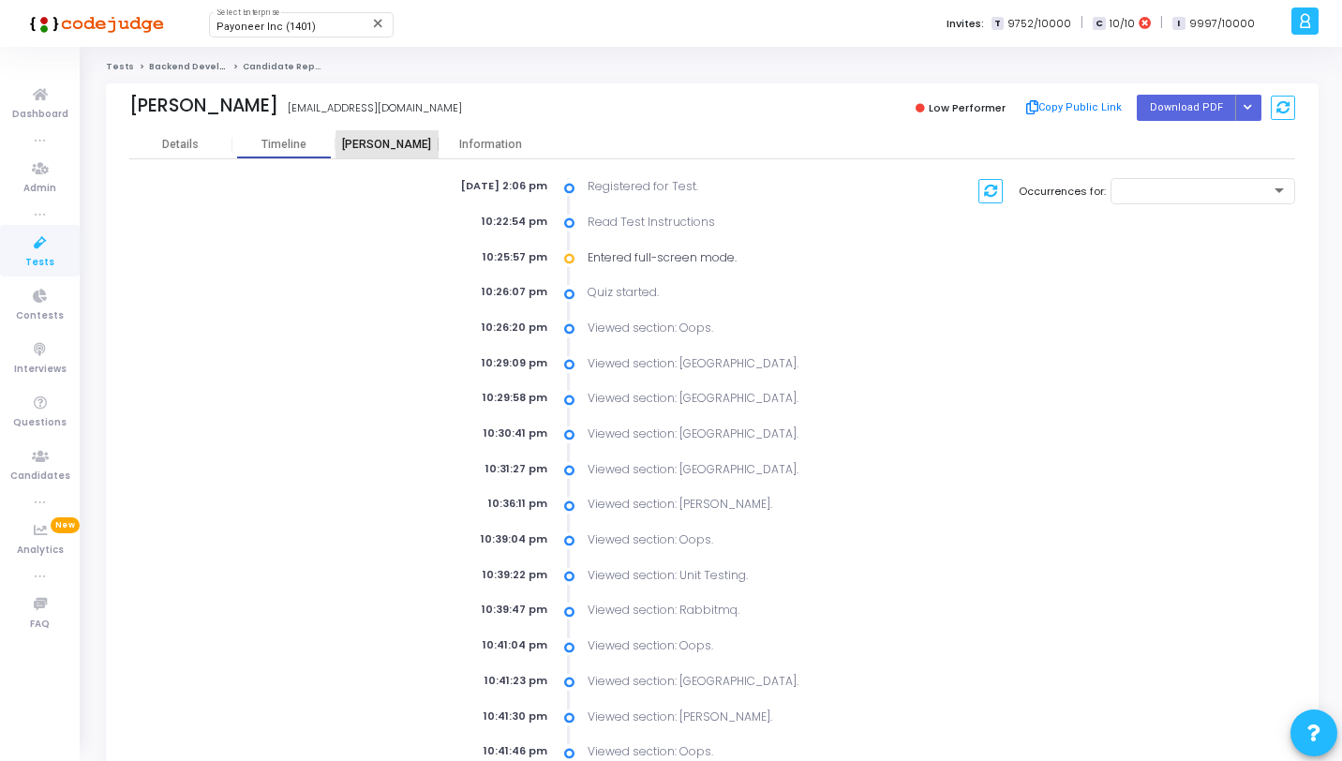
click at [409, 144] on div "Proctor" at bounding box center [387, 145] width 103 height 14
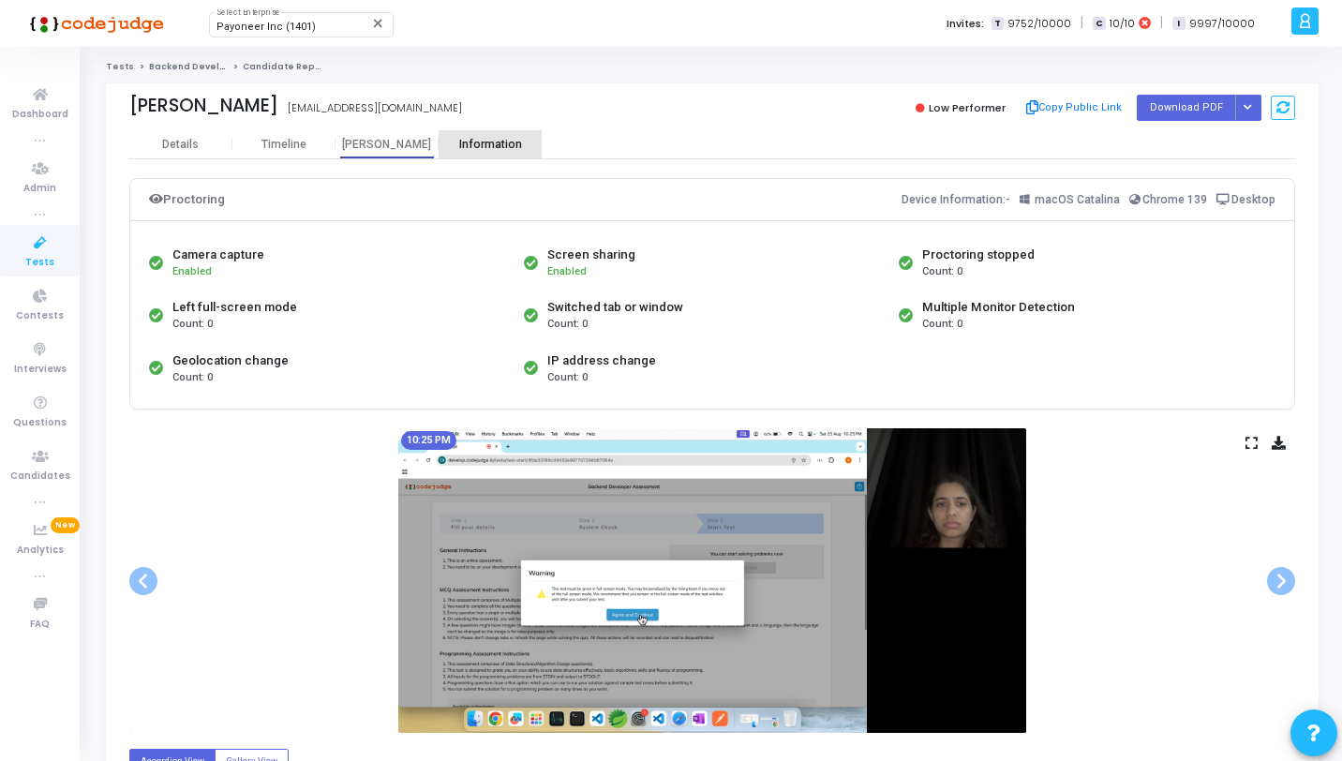
click at [466, 136] on div "Information" at bounding box center [490, 144] width 103 height 28
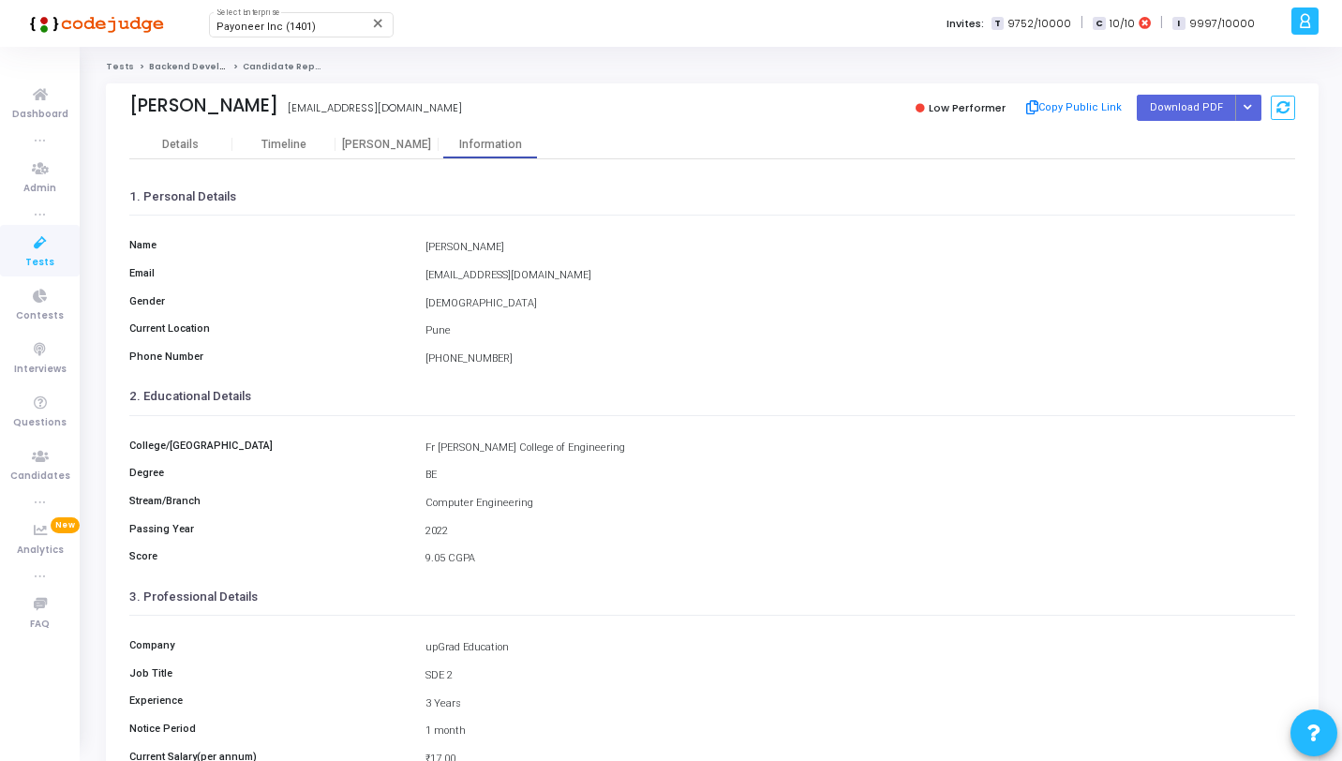
drag, startPoint x: 579, startPoint y: 274, endPoint x: 425, endPoint y: 276, distance: 154.7
click at [425, 276] on div "[EMAIL_ADDRESS][DOMAIN_NAME]" at bounding box center [860, 276] width 889 height 16
click at [519, 245] on div "[PERSON_NAME]" at bounding box center [860, 248] width 889 height 16
click at [281, 136] on div "Timeline" at bounding box center [283, 144] width 103 height 28
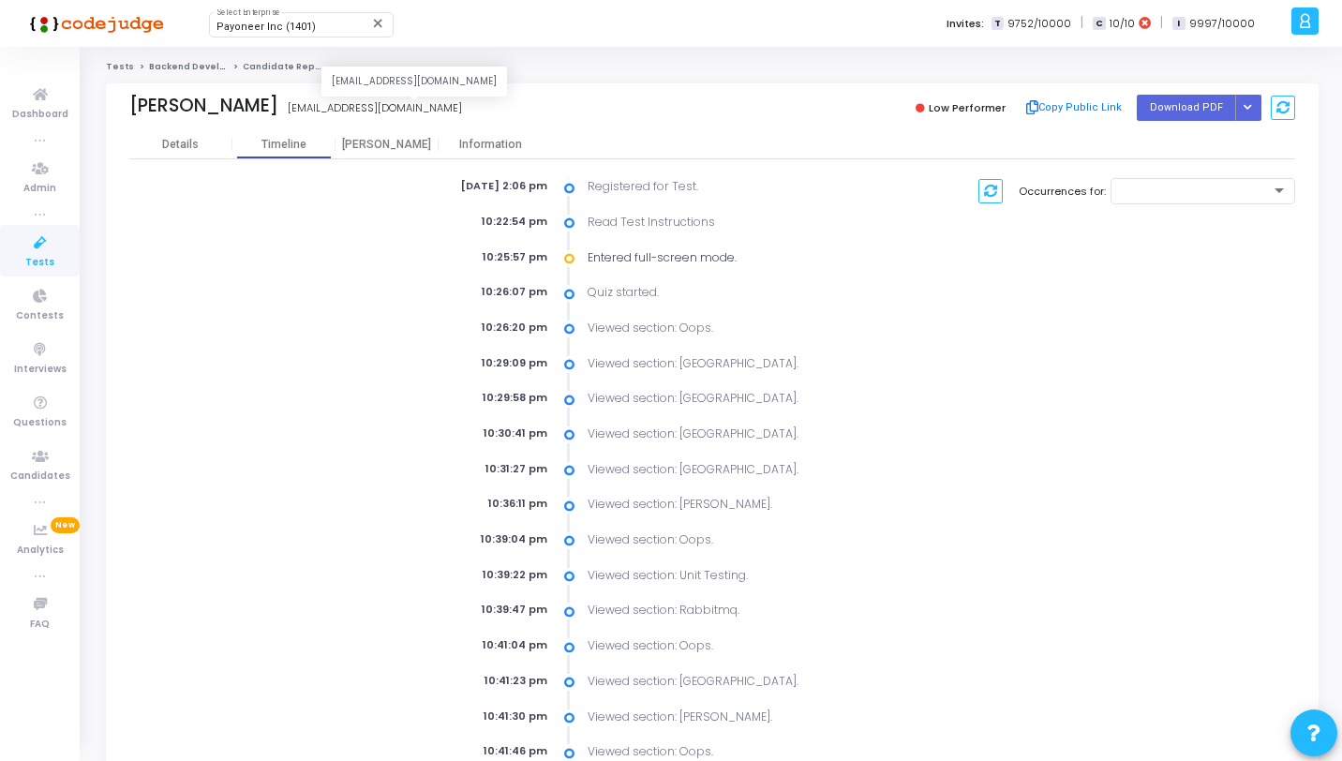
drag, startPoint x: 495, startPoint y: 108, endPoint x: 354, endPoint y: 111, distance: 140.6
click at [355, 111] on div "Nicola Mascarenhas nicolamascarenhas1@gmail.com nicolamascarenhas1@gmail.com" at bounding box center [416, 108] width 574 height 27
drag, startPoint x: 315, startPoint y: 108, endPoint x: 132, endPoint y: 96, distance: 183.2
click at [132, 96] on div "Nicola Mascarenhas Nicola Mascarenhas nicolamascarenhas1@gmail.com" at bounding box center [416, 108] width 574 height 27
copy div "[PERSON_NAME]"
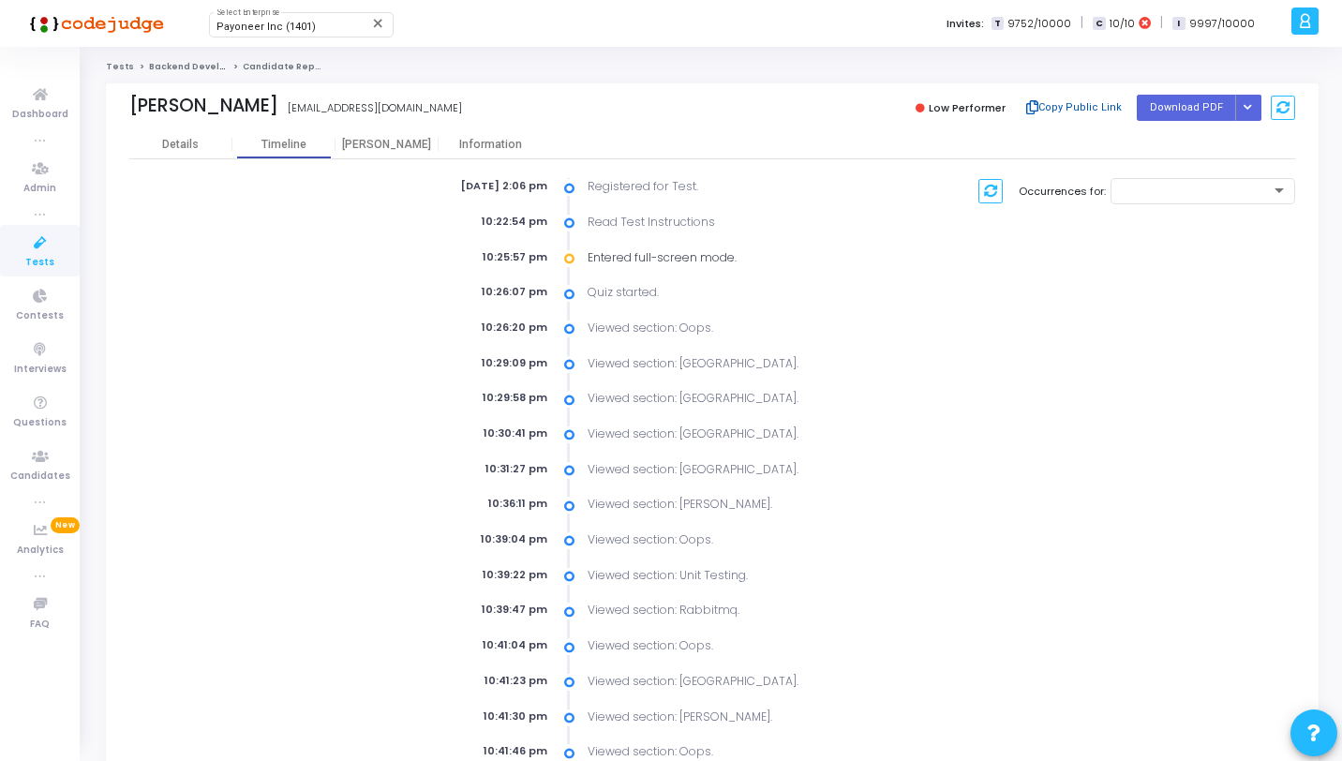
click at [1070, 105] on button "Copy Public Link" at bounding box center [1074, 108] width 108 height 28
click at [223, 142] on div "Details" at bounding box center [180, 145] width 103 height 14
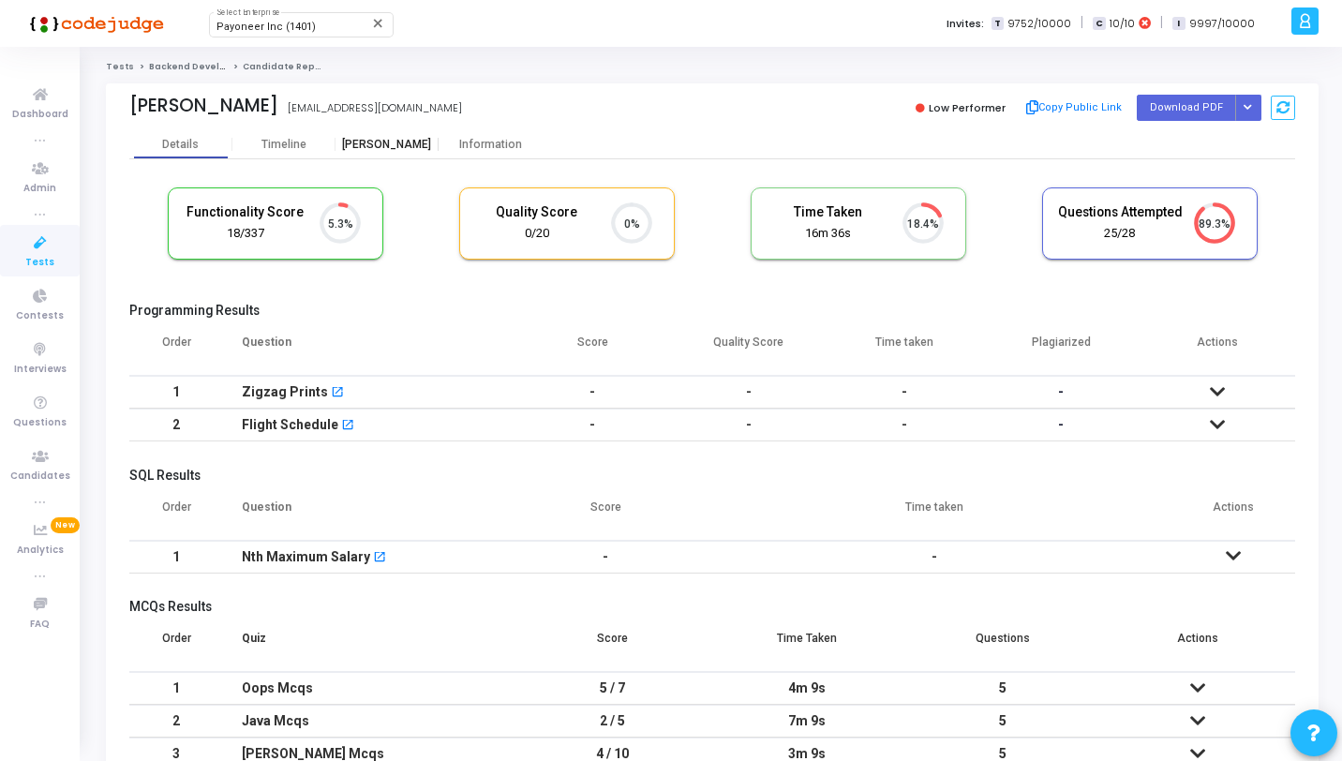
click at [389, 147] on div "Proctor" at bounding box center [387, 145] width 103 height 14
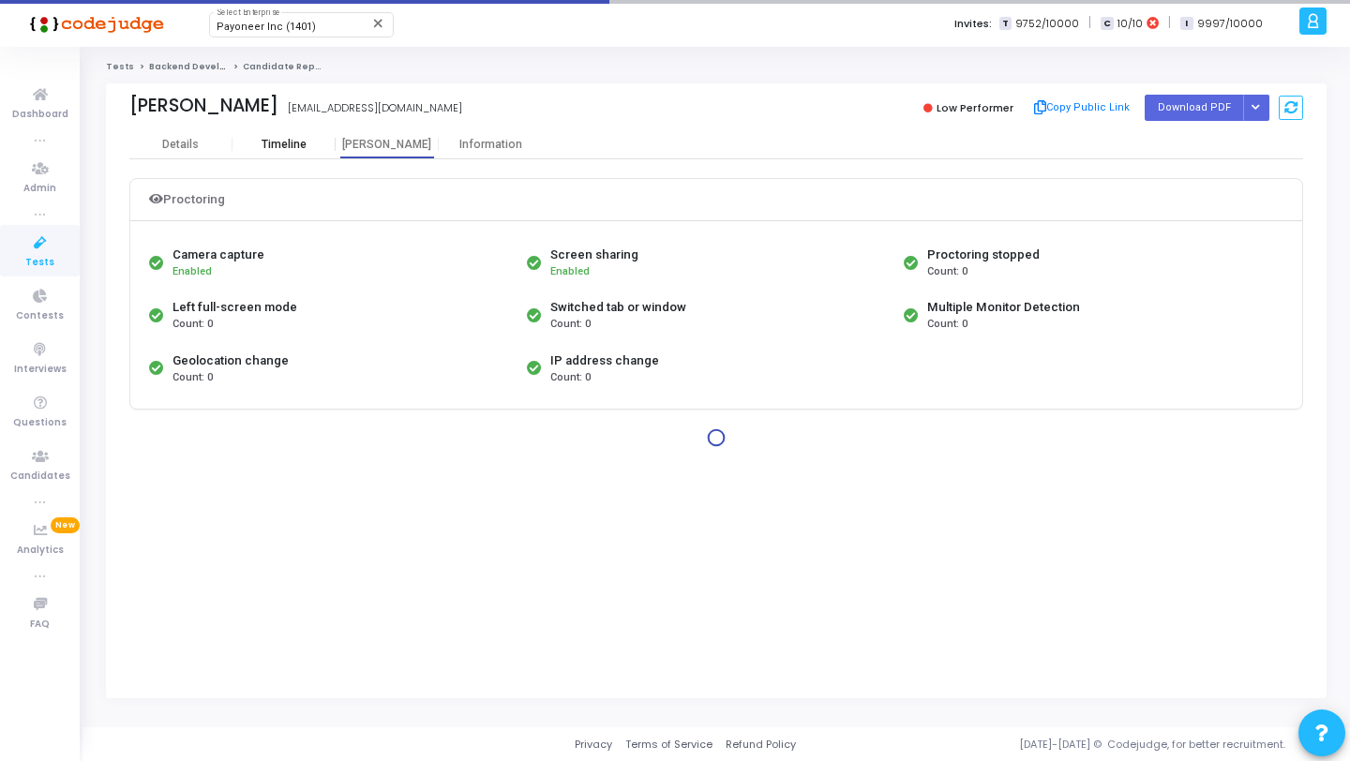
click at [307, 150] on div "Timeline" at bounding box center [283, 145] width 103 height 14
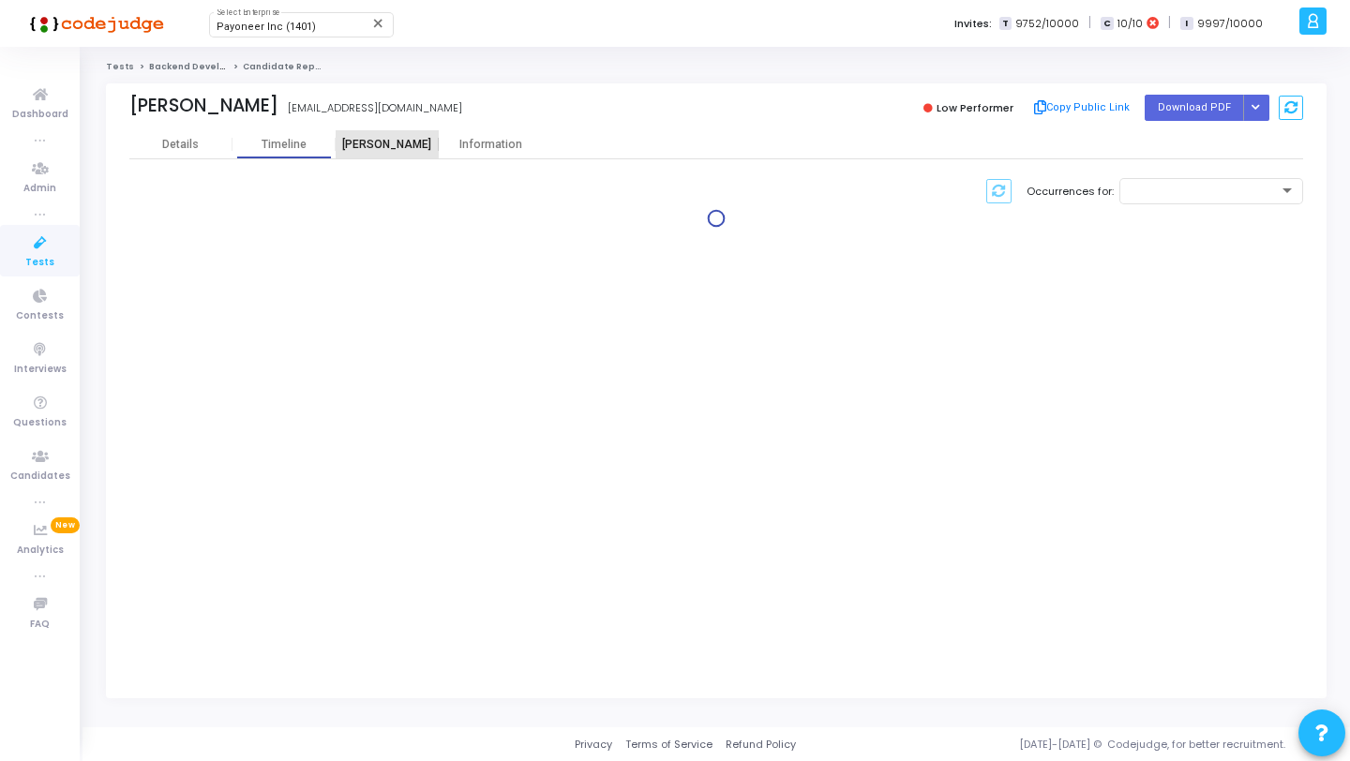
click at [375, 142] on div "Proctor" at bounding box center [387, 145] width 103 height 14
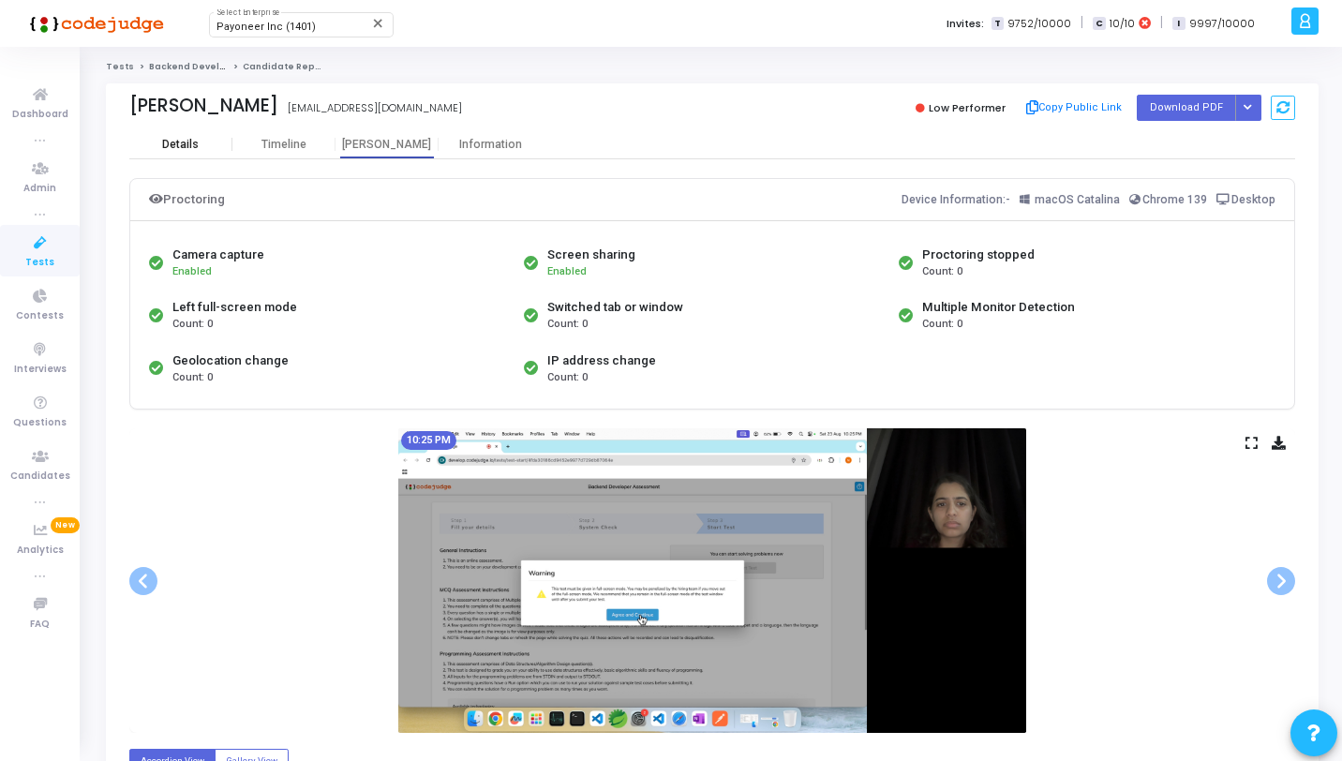
click at [201, 141] on div "Details" at bounding box center [180, 145] width 103 height 14
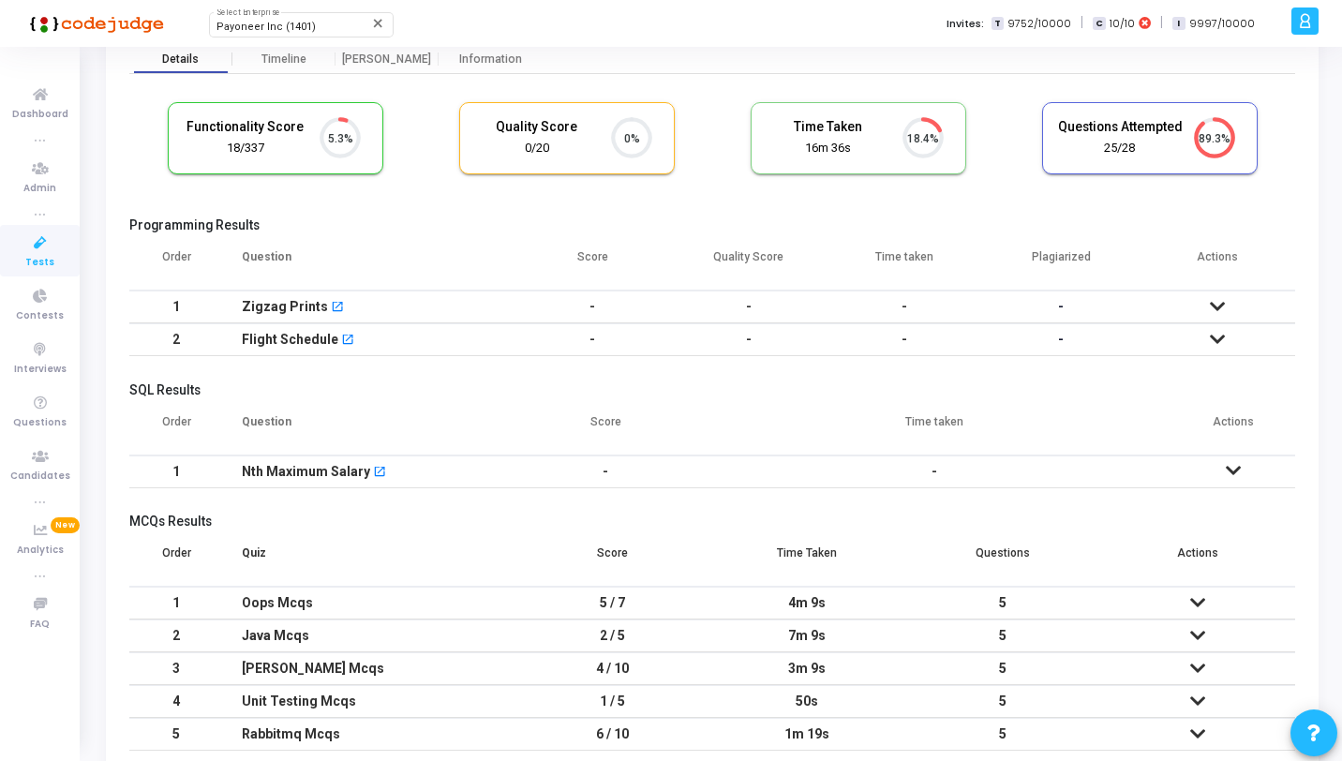
scroll to position [176, 0]
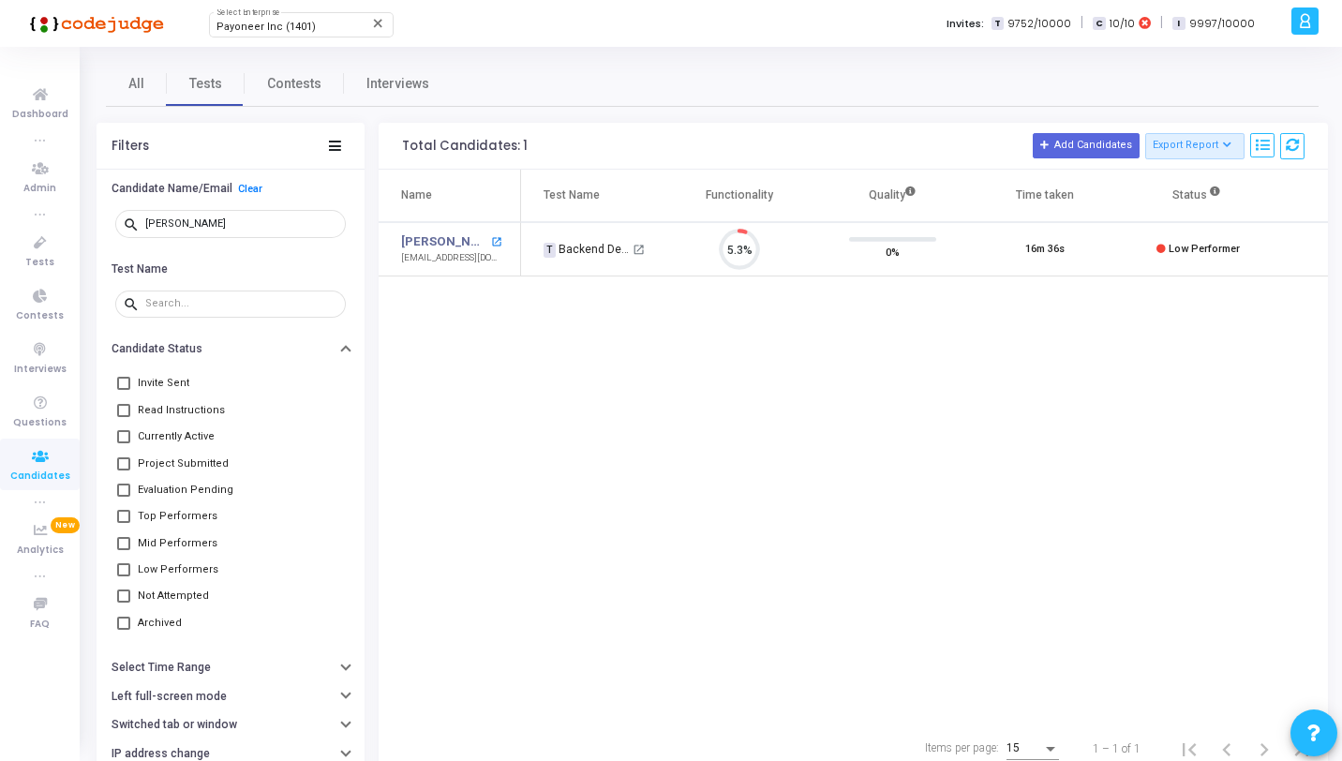
scroll to position [39, 48]
click at [500, 240] on mat-icon "open_in_new" at bounding box center [496, 242] width 10 height 10
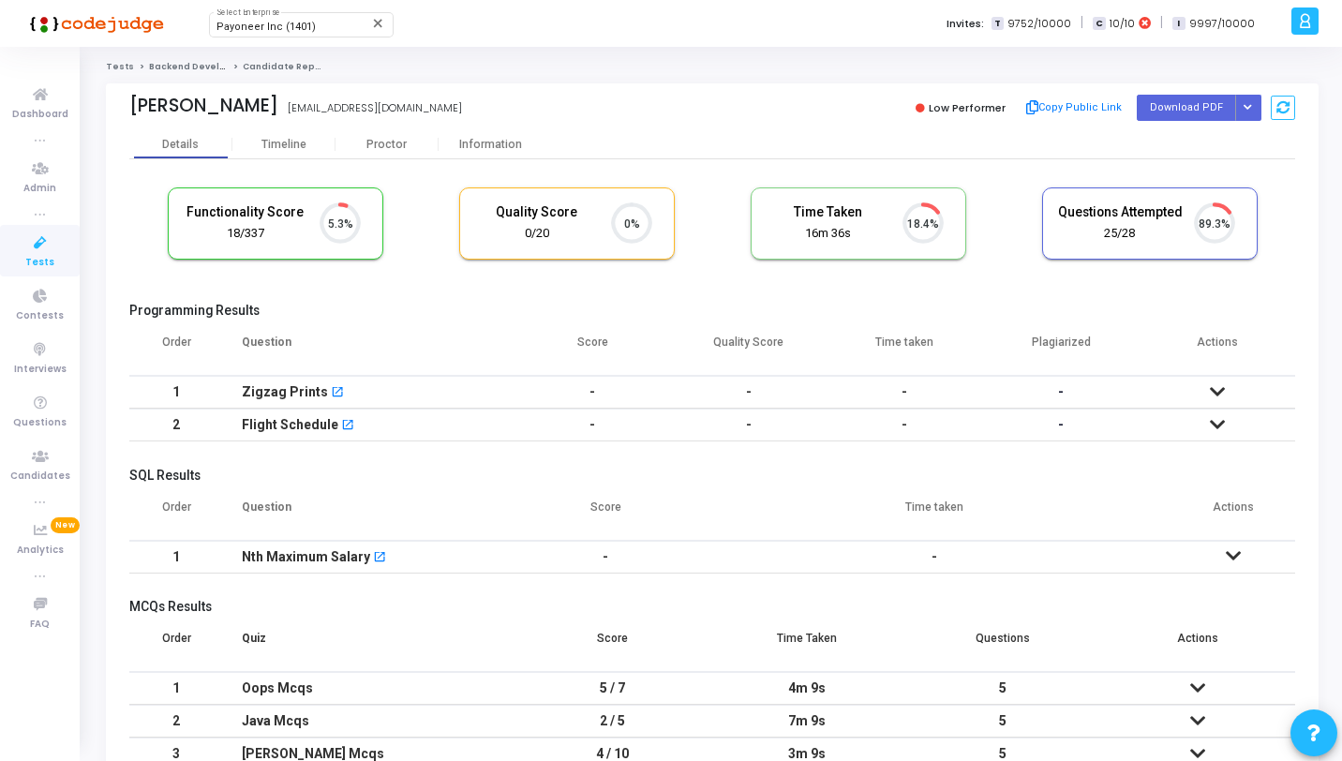
scroll to position [39, 48]
